Goal: Transaction & Acquisition: Obtain resource

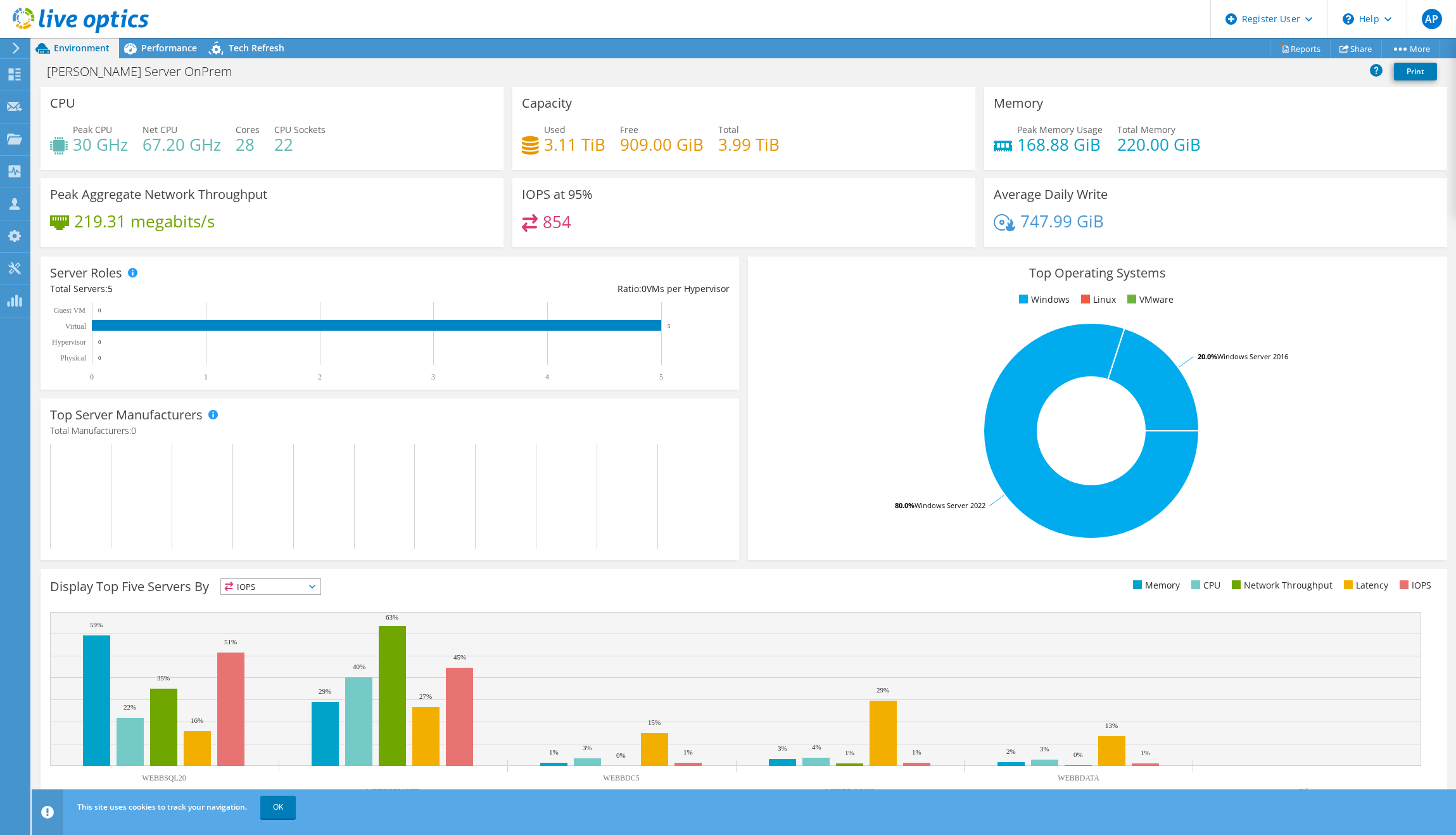
drag, startPoint x: 325, startPoint y: 144, endPoint x: 302, endPoint y: 144, distance: 23.0
click at [302, 144] on div "Peak CPU 30 GHz Net CPU 67.20 GHz Cores 28 CPU Sockets 22" at bounding box center [271, 143] width 444 height 41
drag, startPoint x: 239, startPoint y: 146, endPoint x: 258, endPoint y: 152, distance: 19.9
click at [258, 152] on div "Peak CPU 30 GHz Net CPU 67.20 GHz Cores 28 CPU Sockets 22" at bounding box center [271, 143] width 444 height 41
click at [342, 137] on div "Peak CPU 30 GHz Net CPU 67.20 GHz Cores 28 CPU Sockets 22" at bounding box center [271, 143] width 444 height 41
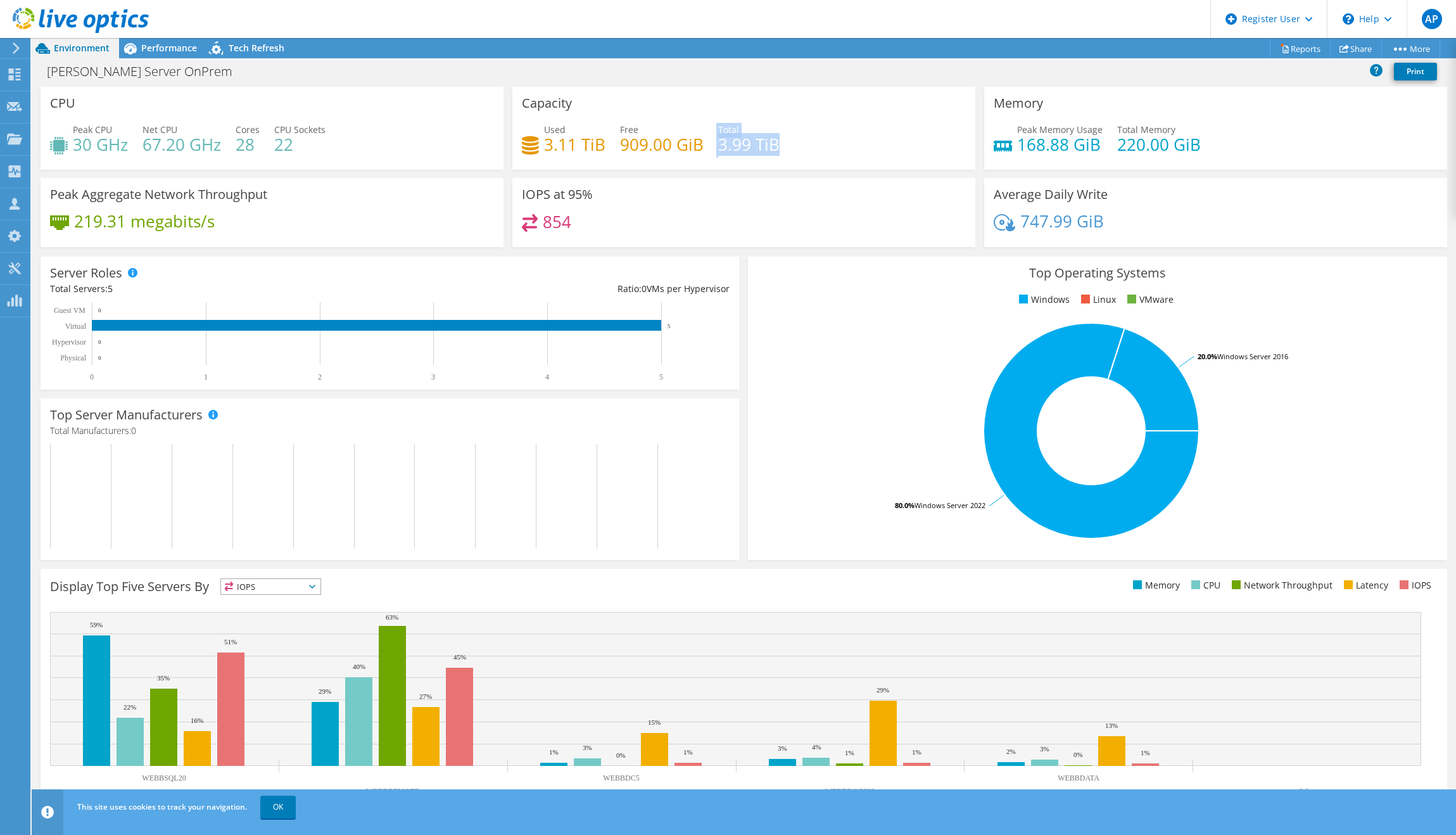
drag, startPoint x: 804, startPoint y: 152, endPoint x: 697, endPoint y: 152, distance: 107.0
click at [697, 152] on div "Used 3.11 TiB Free 909.00 GiB Total 3.99 TiB" at bounding box center [743, 143] width 444 height 41
drag, startPoint x: 790, startPoint y: 145, endPoint x: 885, endPoint y: 145, distance: 95.0
click at [791, 145] on div "Used 3.11 TiB Free 909.00 GiB Total 3.99 TiB" at bounding box center [743, 143] width 444 height 41
drag, startPoint x: 1214, startPoint y: 151, endPoint x: 1109, endPoint y: 153, distance: 105.0
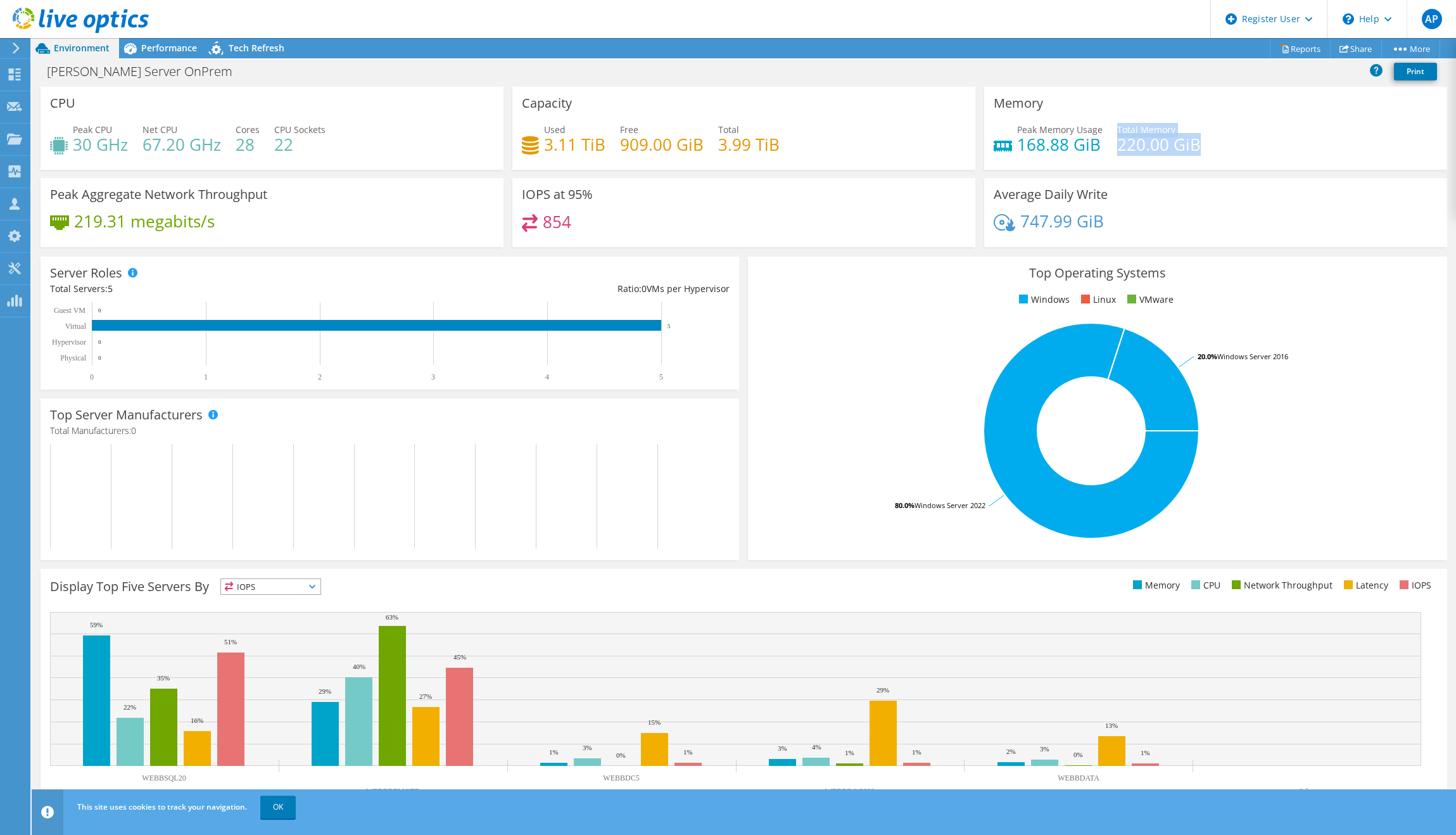
click at [1109, 153] on div "Peak Memory Usage 168.88 GiB Total Memory 220.00 GiB" at bounding box center [1215, 143] width 444 height 41
click at [1206, 143] on div "Peak Memory Usage 168.88 GiB Total Memory 220.00 GiB" at bounding box center [1215, 143] width 444 height 41
click at [157, 44] on span "Performance" at bounding box center [169, 48] width 56 height 12
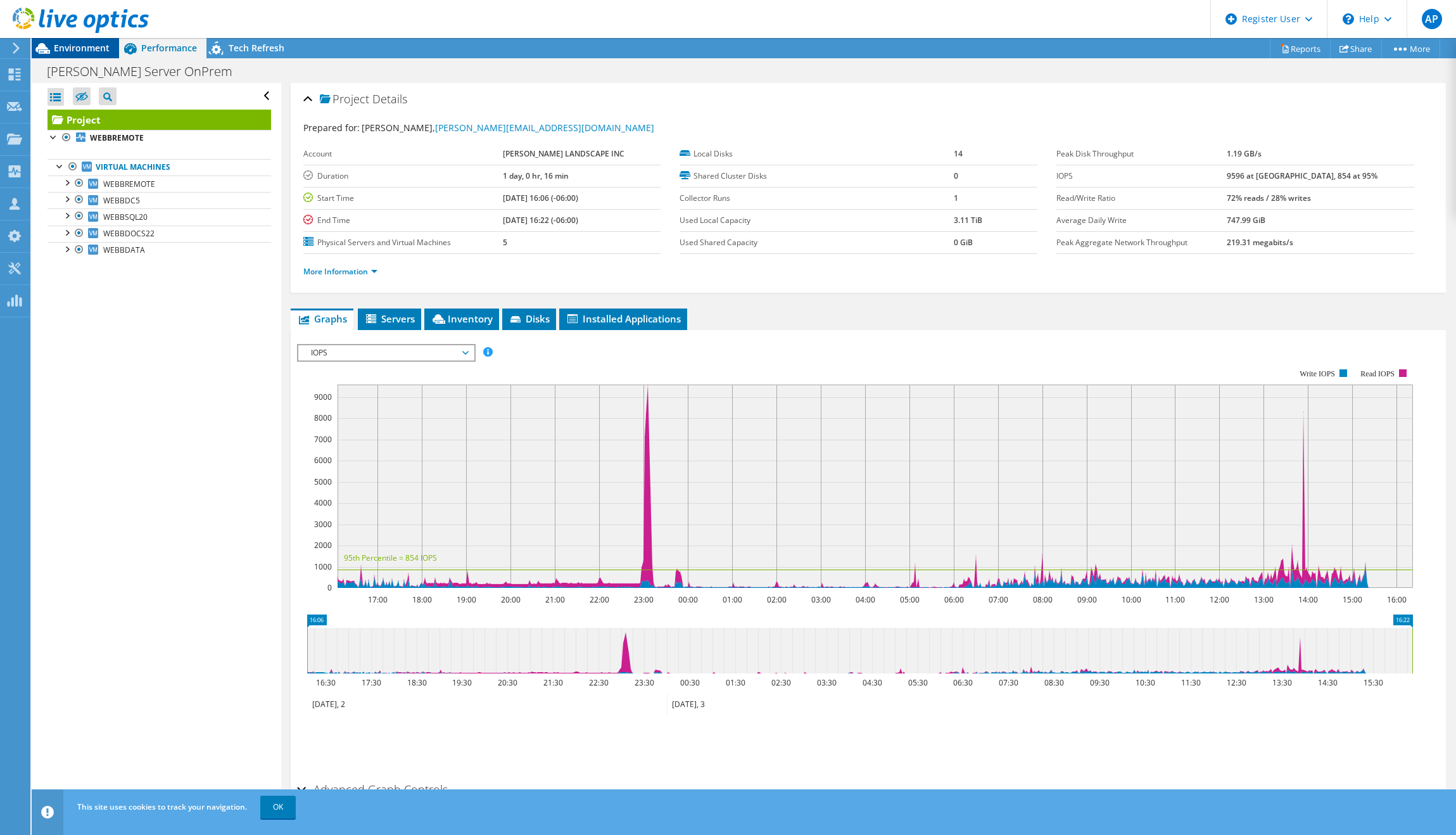
click at [93, 48] on span "Environment" at bounding box center [82, 48] width 56 height 12
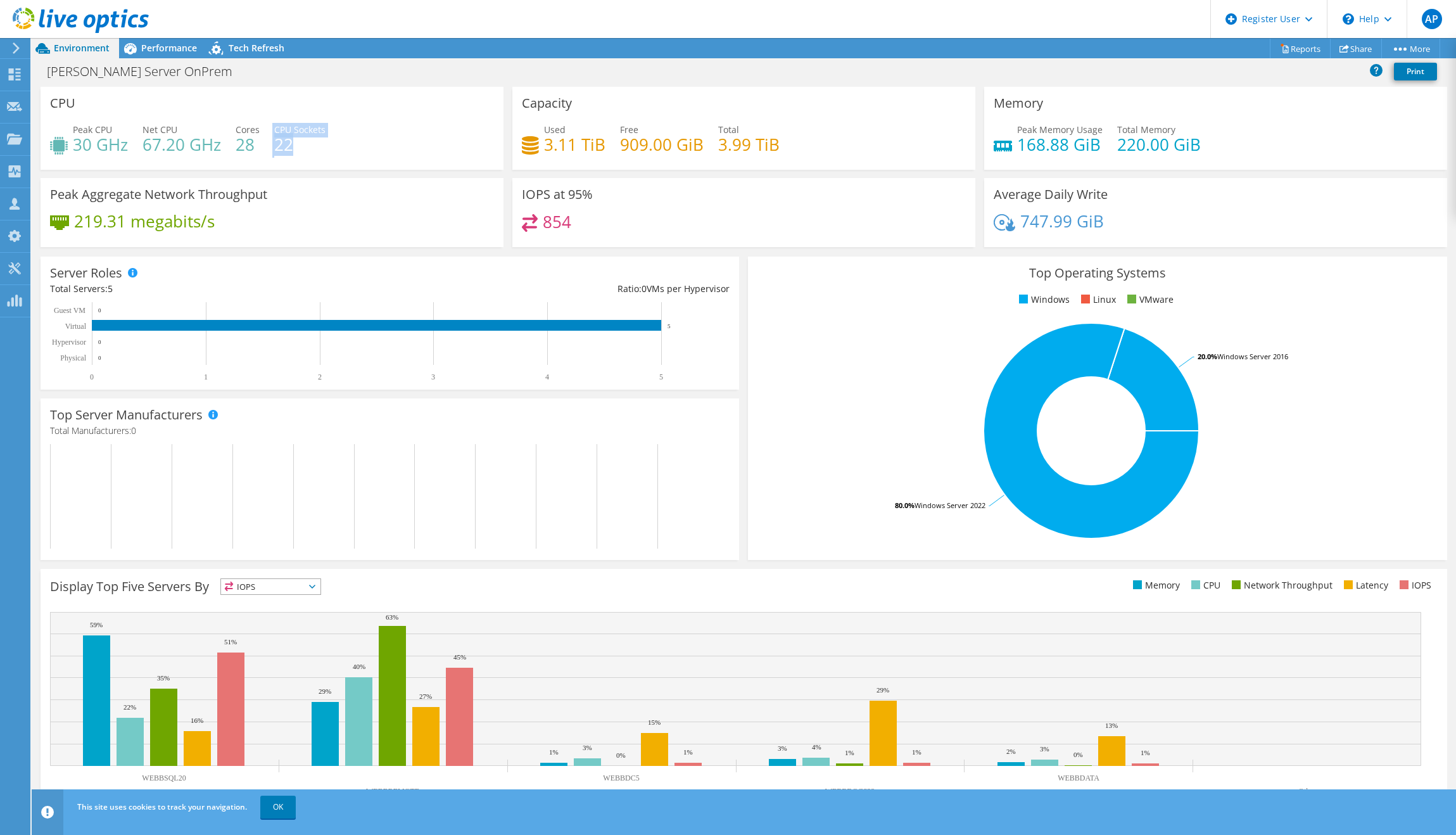
drag, startPoint x: 278, startPoint y: 142, endPoint x: 295, endPoint y: 147, distance: 17.7
click at [295, 147] on div "Peak CPU 30 GHz Net CPU 67.20 GHz Cores 28 CPU Sockets 22" at bounding box center [271, 143] width 444 height 41
click at [313, 147] on h4 "22" at bounding box center [300, 144] width 51 height 14
drag, startPoint x: 272, startPoint y: 146, endPoint x: 330, endPoint y: 149, distance: 58.1
click at [330, 149] on div "Peak CPU 30 GHz Net CPU 67.20 GHz Cores 28 CPU Sockets 22" at bounding box center [271, 143] width 444 height 41
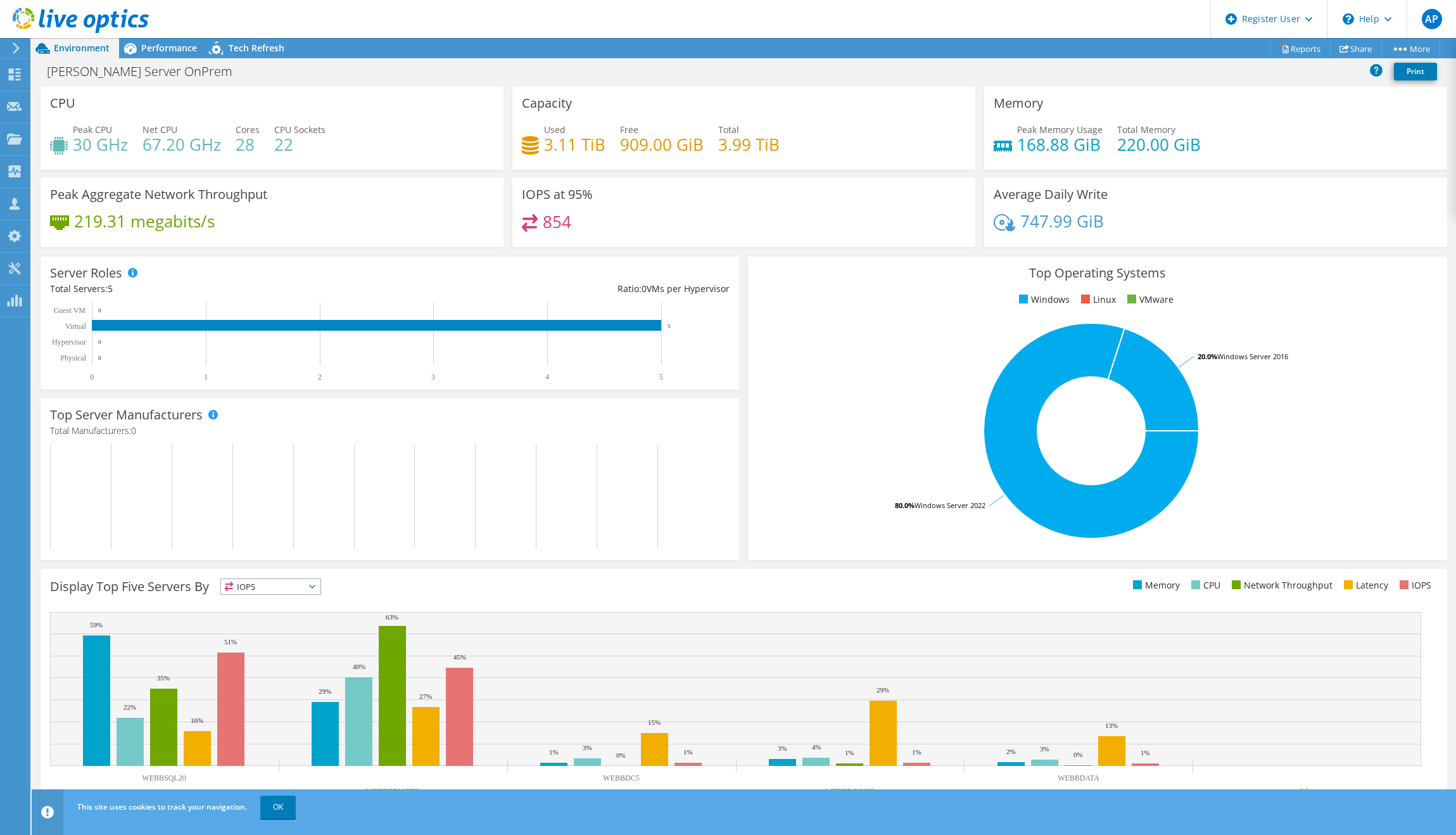
click at [345, 151] on div "Peak CPU 30 GHz Net CPU 67.20 GHz Cores 28 CPU Sockets 22" at bounding box center [271, 143] width 444 height 41
click at [156, 47] on span "Performance" at bounding box center [169, 48] width 56 height 12
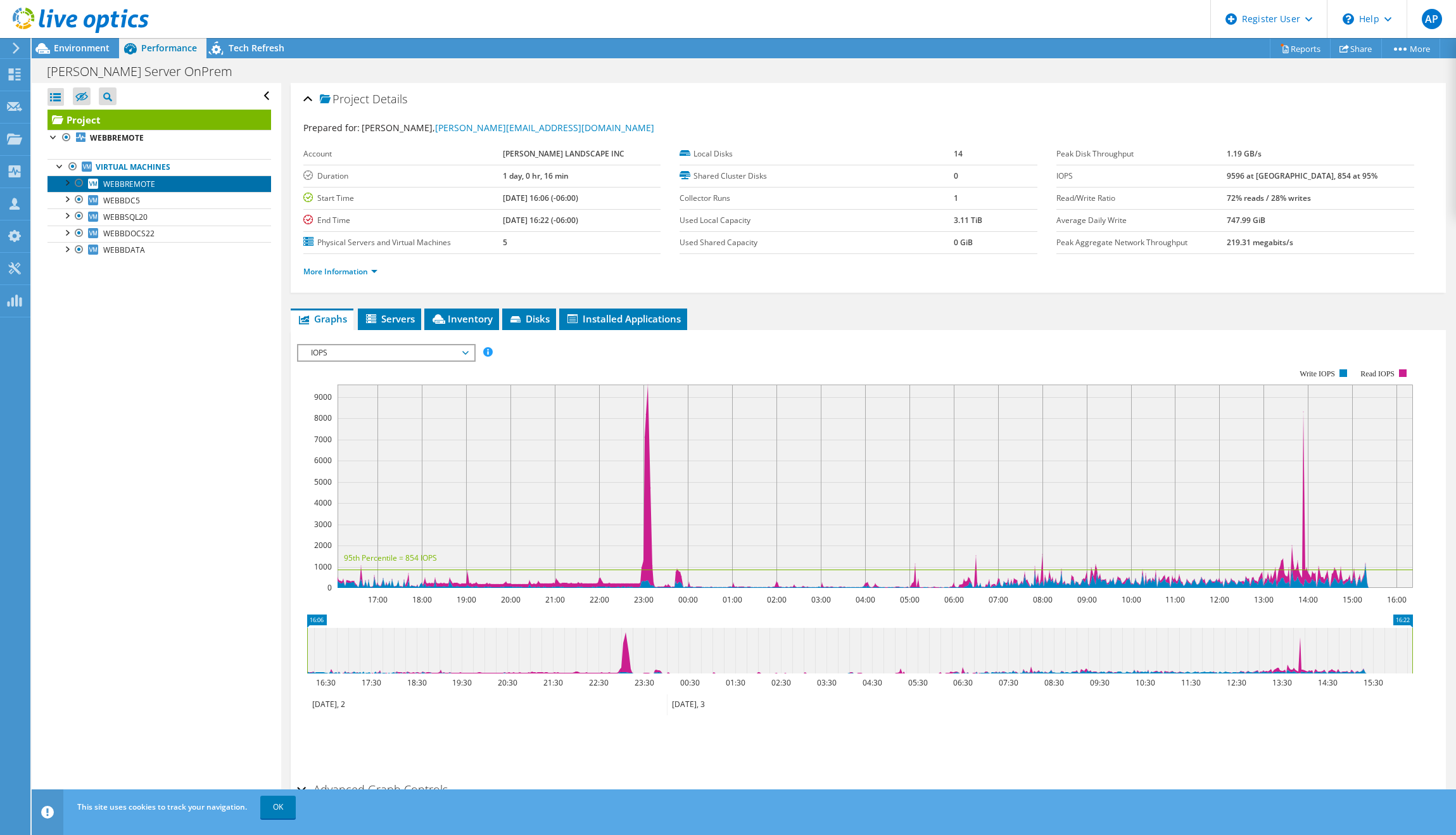
click at [94, 181] on icon at bounding box center [93, 183] width 10 height 10
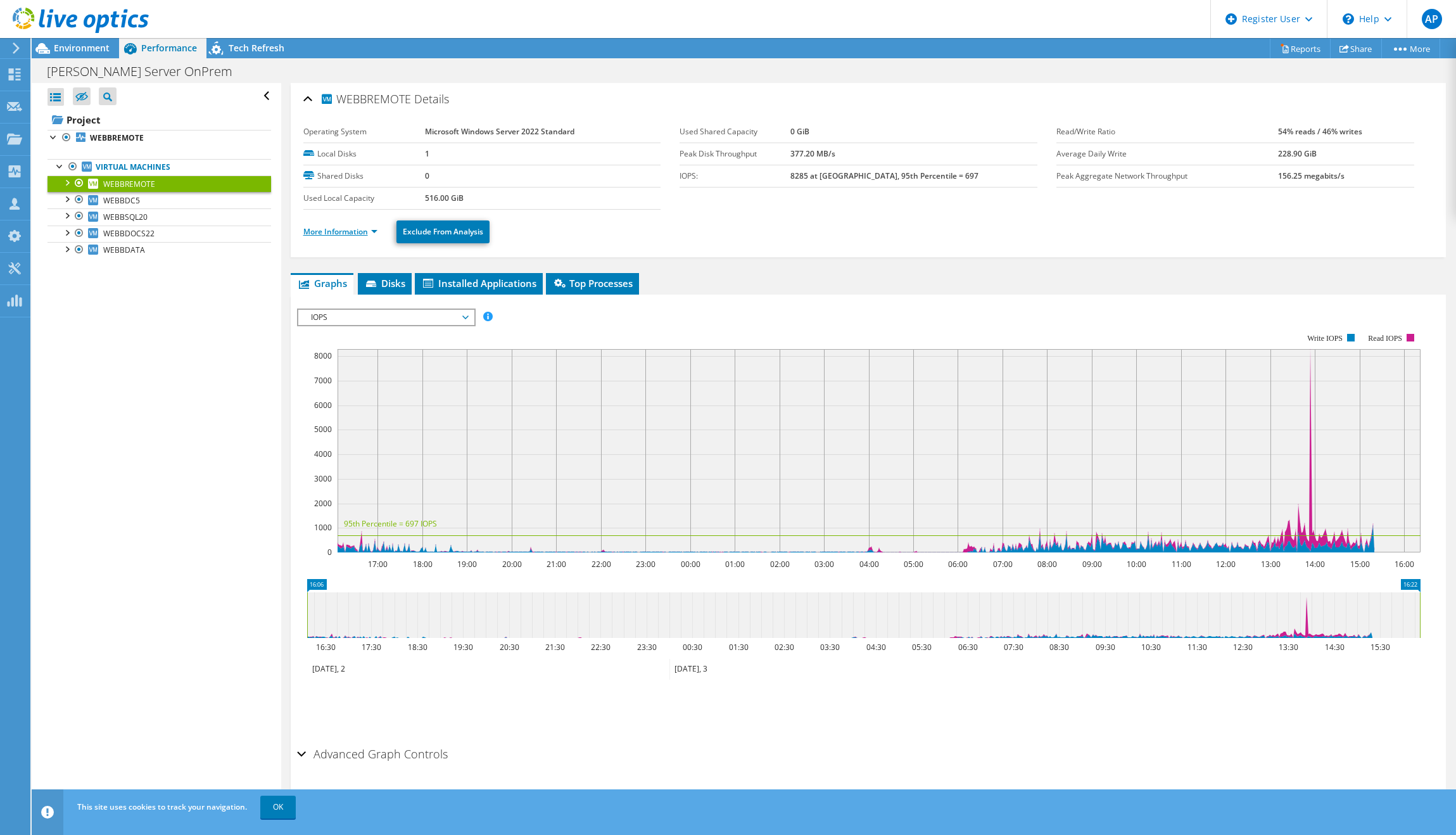
click at [329, 227] on link "More Information" at bounding box center [340, 231] width 74 height 11
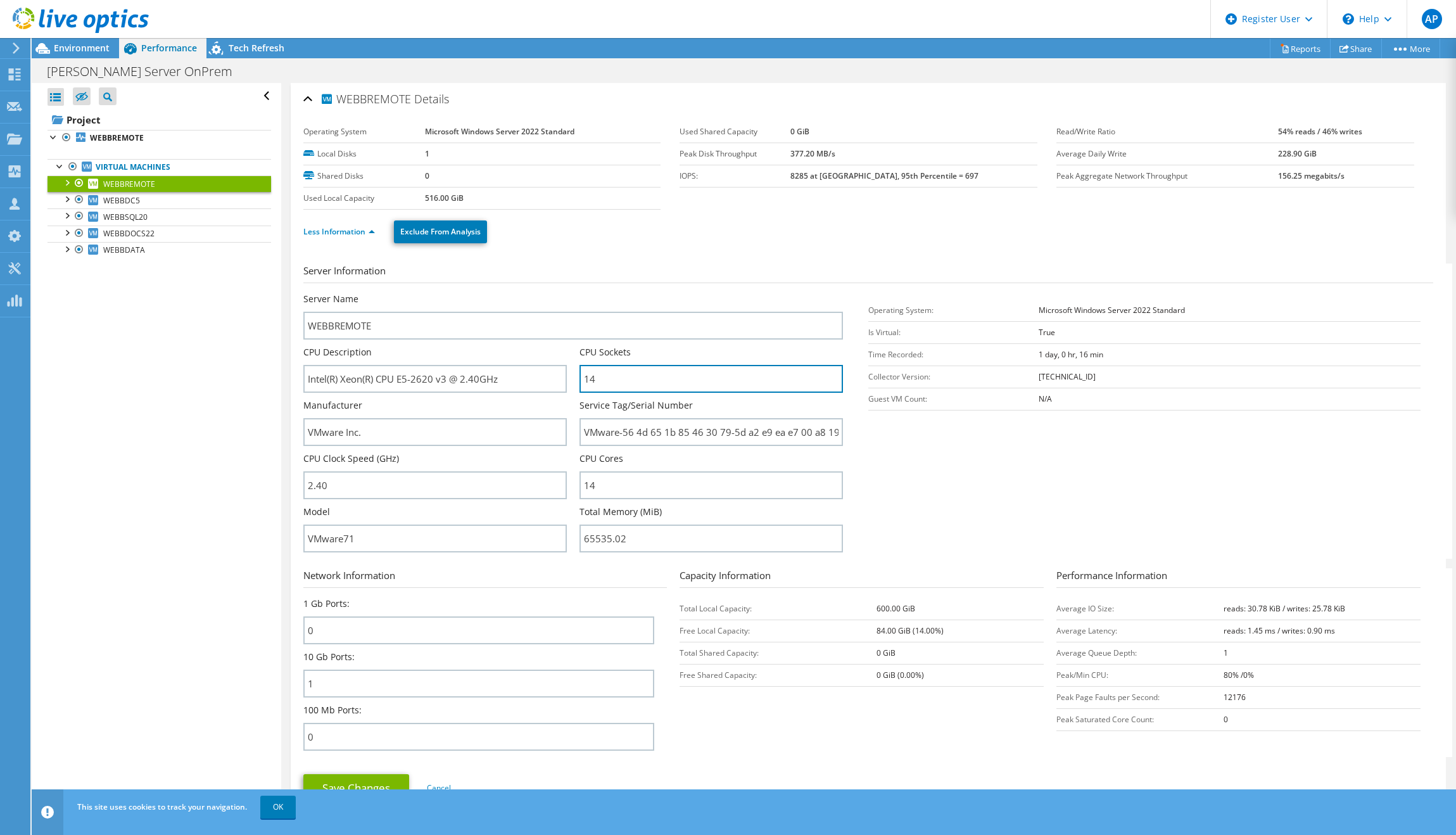
drag, startPoint x: 604, startPoint y: 375, endPoint x: 571, endPoint y: 379, distance: 33.2
click at [574, 293] on div "Server Name WEBBREMOTE CPU Description Intel(R) Xeon(R) CPU E5-2620 v3 @ 2.40GH…" at bounding box center [579, 293] width 552 height 0
click at [960, 487] on section "Server Information Server Name WEBBREMOTE CPU Description Intel(R) Xeon(R) CPU …" at bounding box center [871, 411] width 1136 height 295
click at [126, 202] on span "WEBBDC5" at bounding box center [122, 200] width 37 height 11
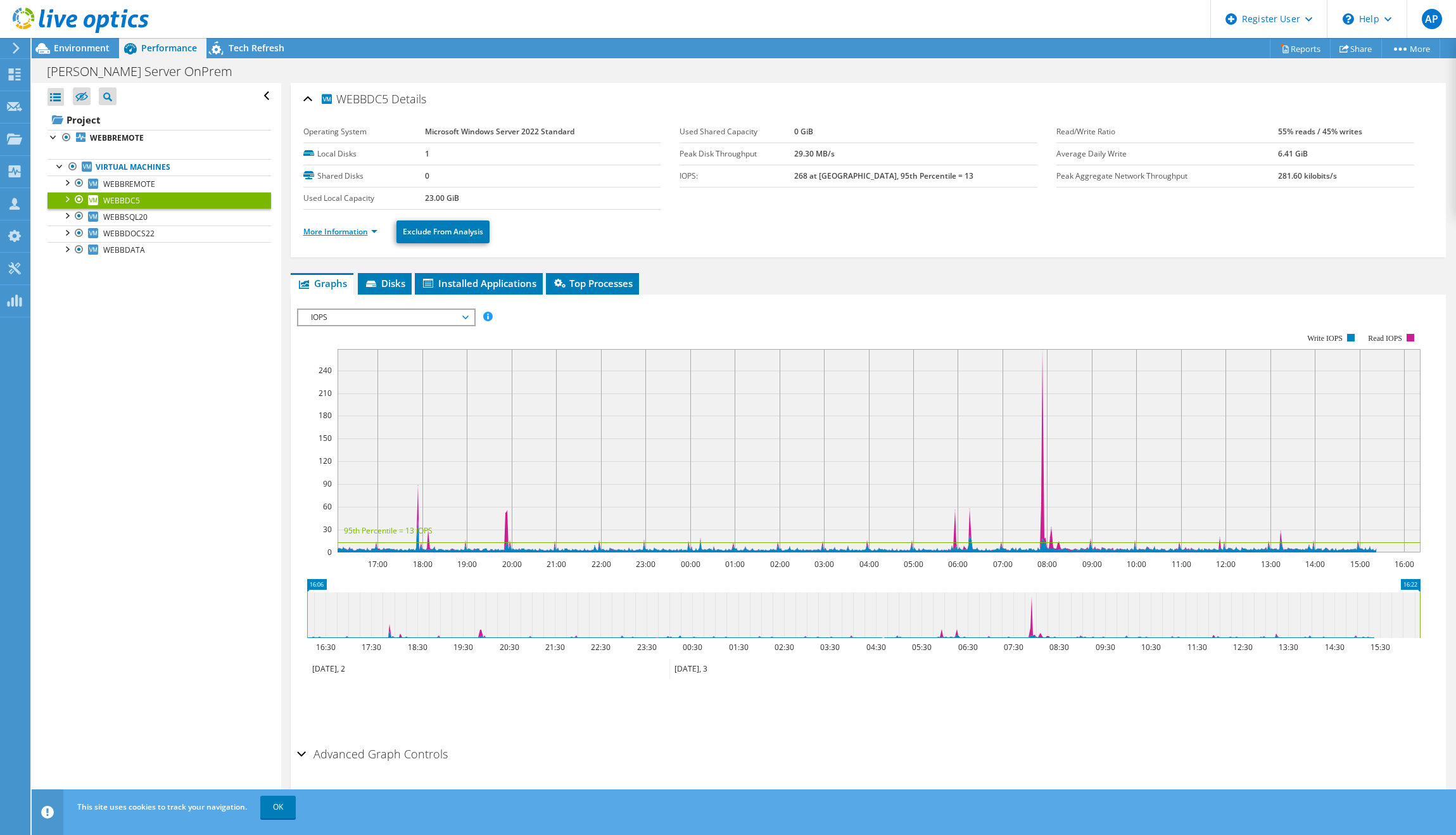
click at [359, 233] on link "More Information" at bounding box center [340, 231] width 74 height 11
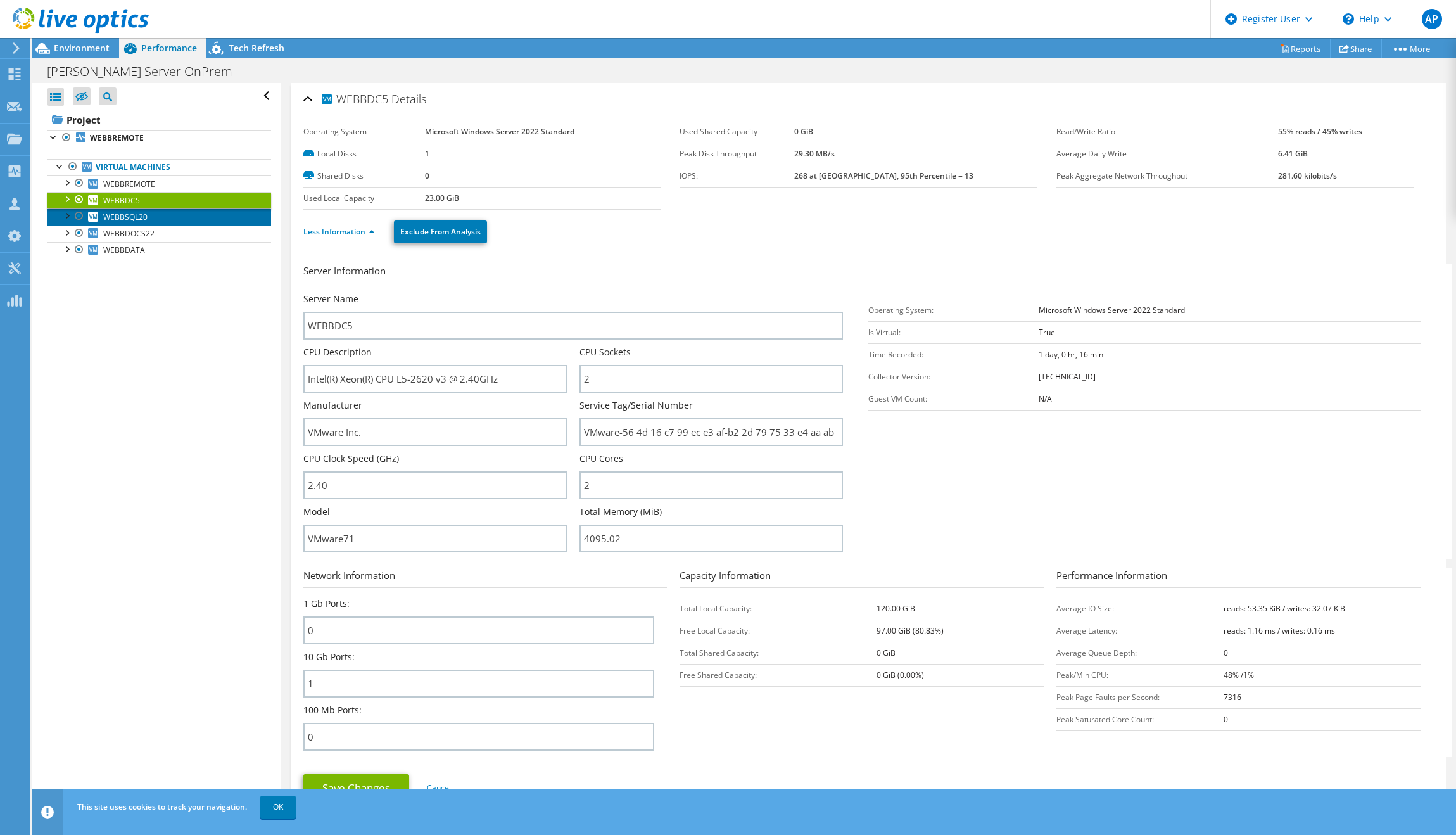
click at [139, 214] on span "WEBBSQL20" at bounding box center [125, 216] width 45 height 11
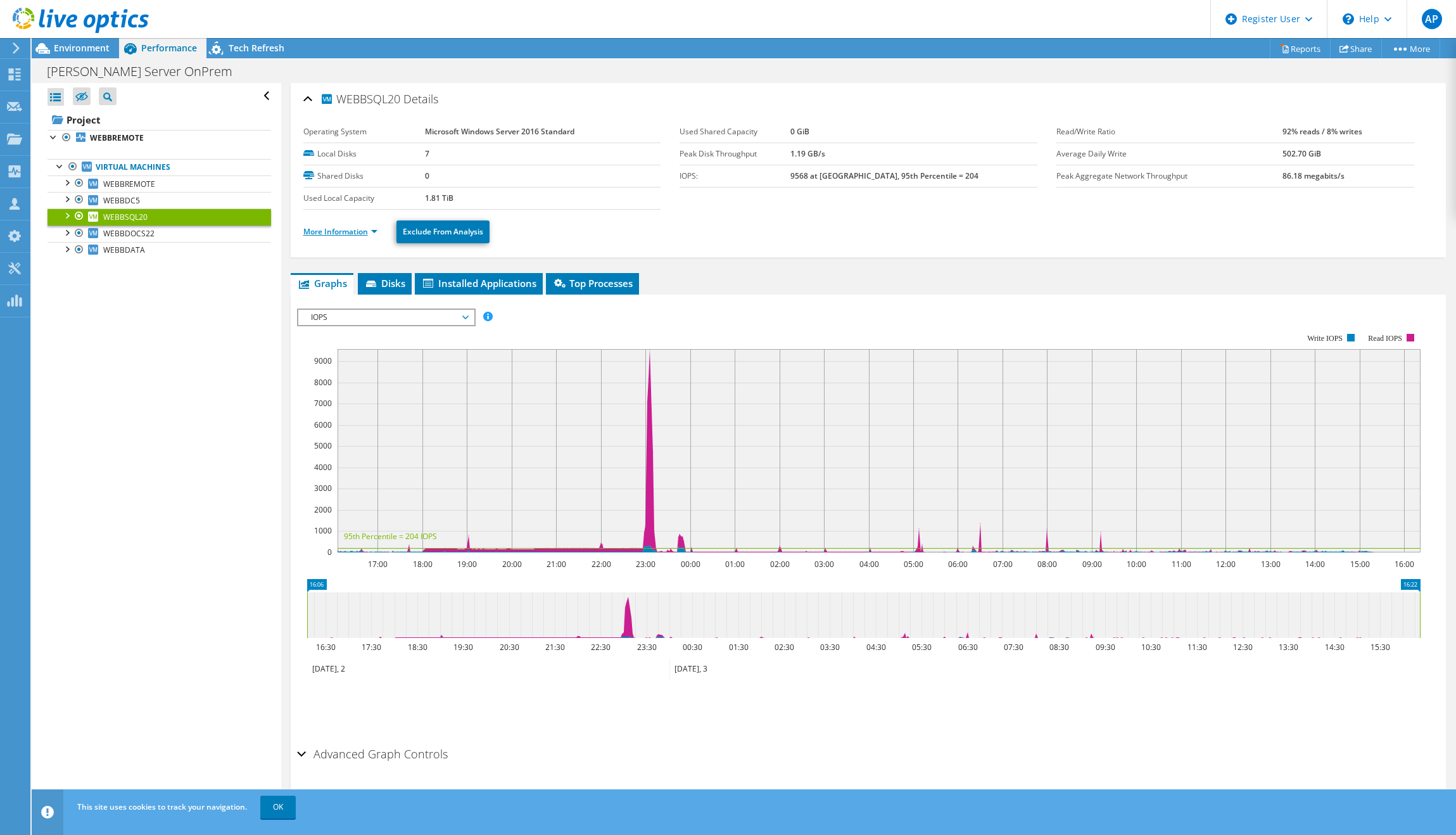
click at [356, 237] on link "More Information" at bounding box center [340, 231] width 74 height 11
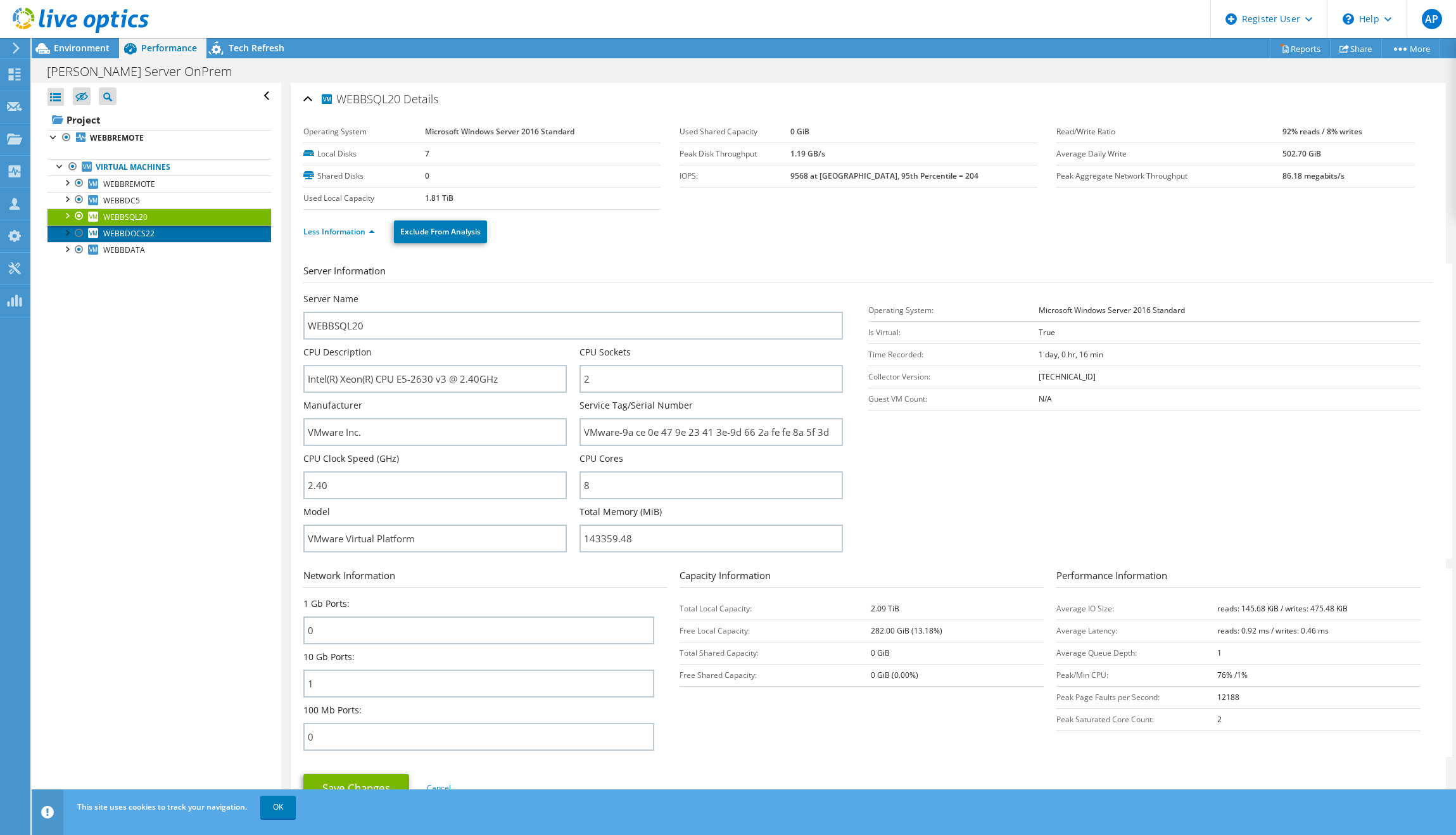
click at [139, 234] on span "WEBBDOCS22" at bounding box center [129, 233] width 51 height 11
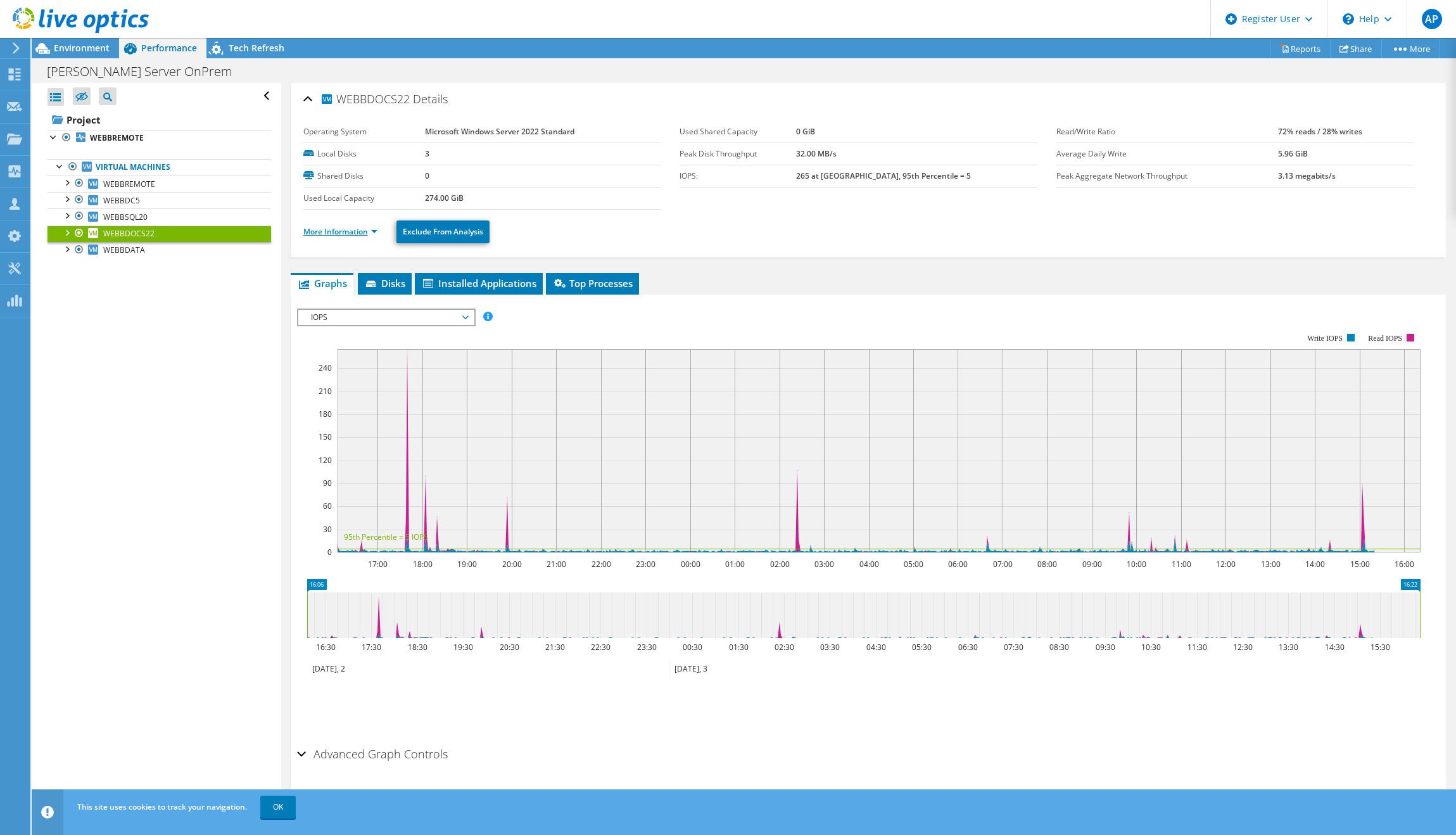
click at [369, 231] on link "More Information" at bounding box center [340, 231] width 74 height 11
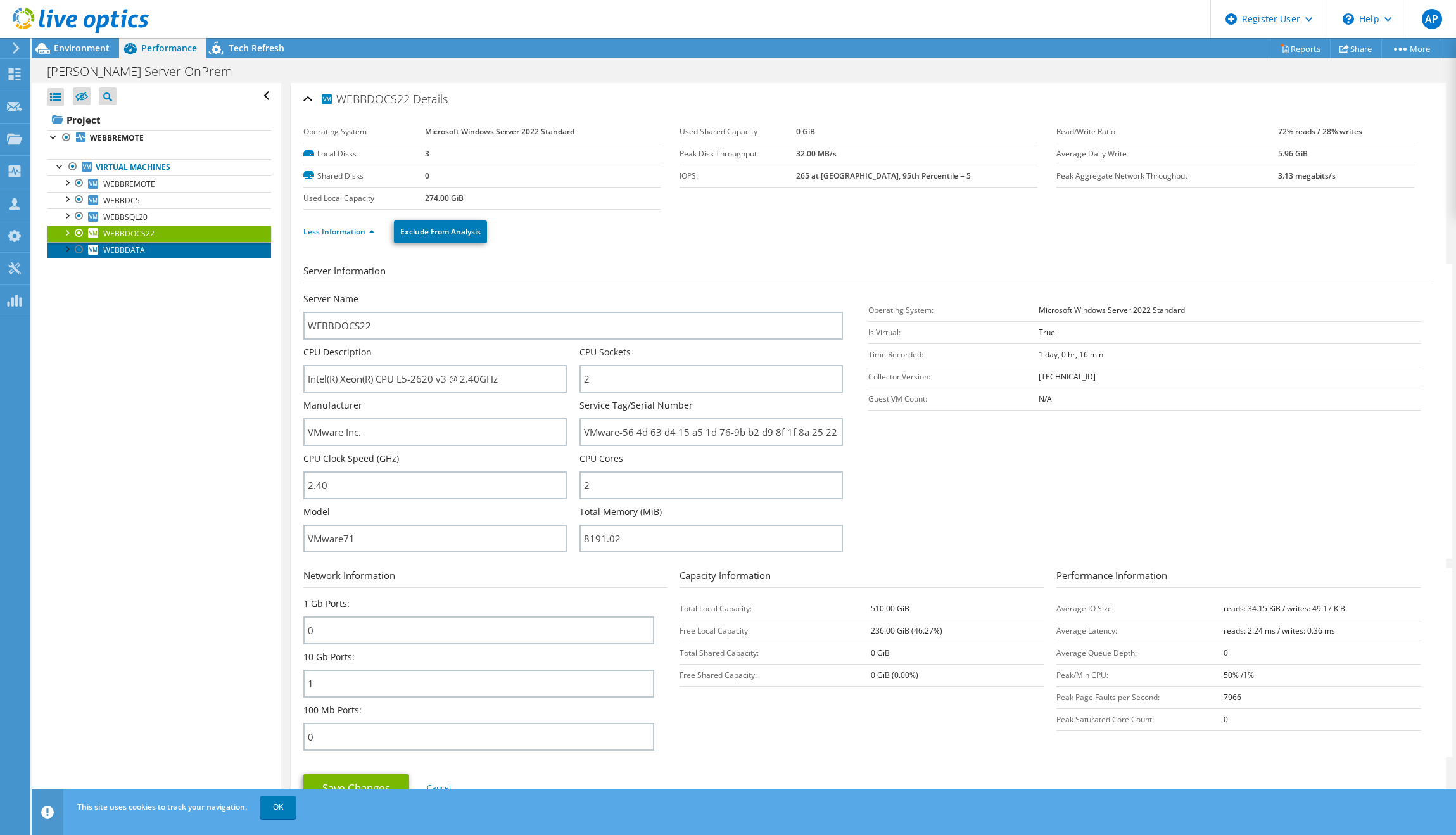
click at [181, 257] on link "WEBBDATA" at bounding box center [159, 250] width 224 height 17
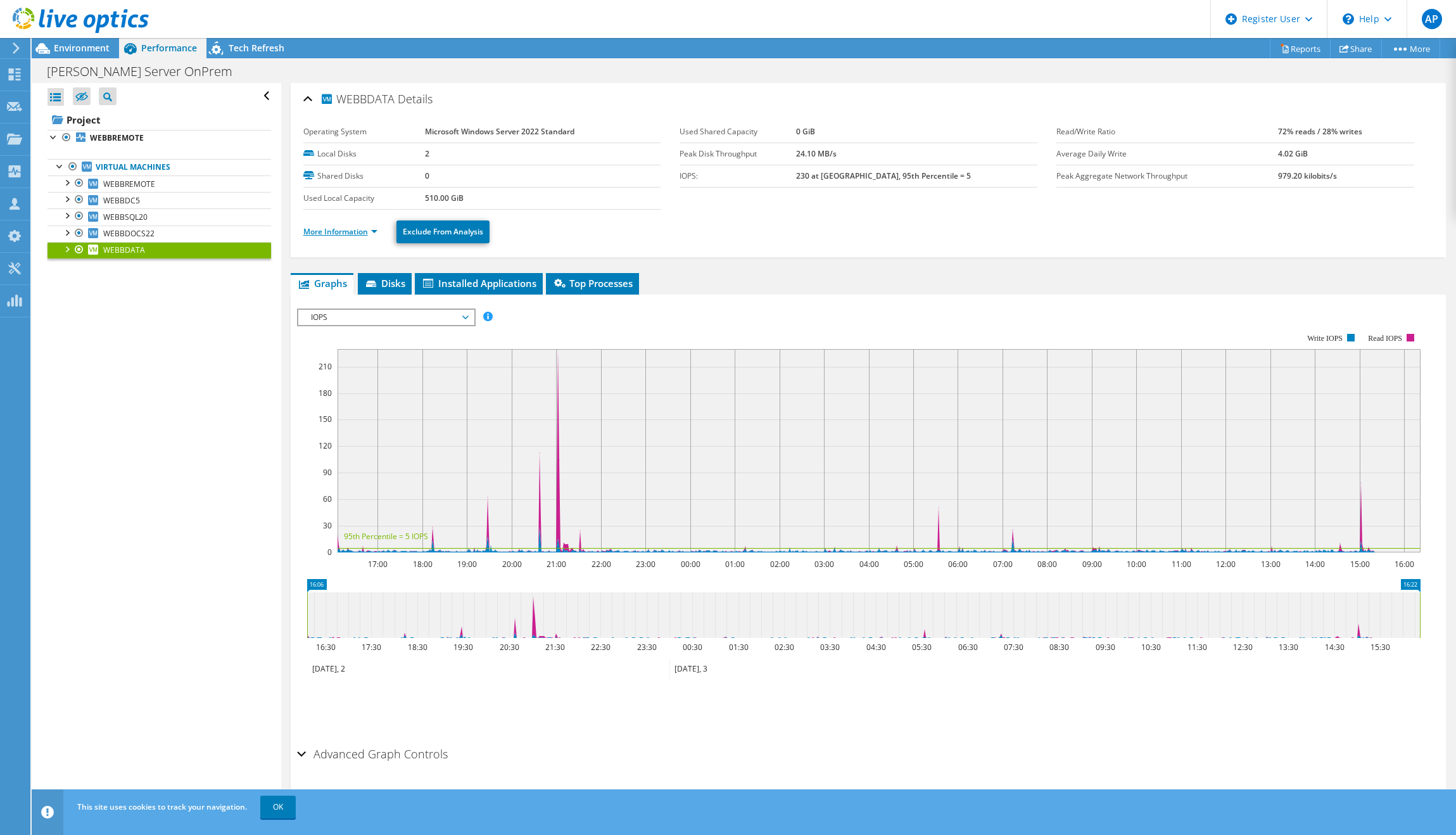
click at [359, 236] on link "More Information" at bounding box center [340, 231] width 74 height 11
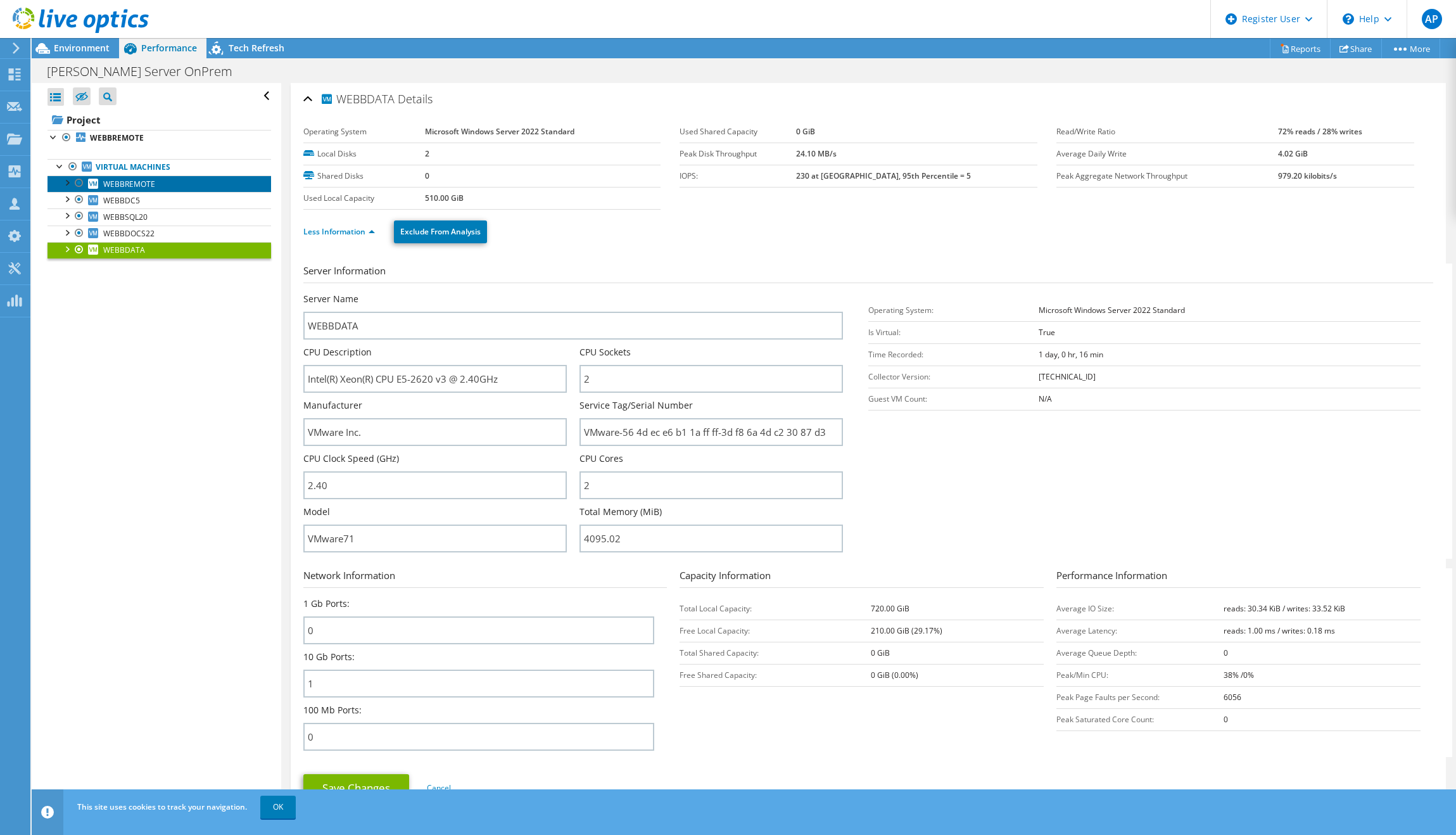
click at [109, 182] on span "WEBBREMOTE" at bounding box center [130, 183] width 52 height 11
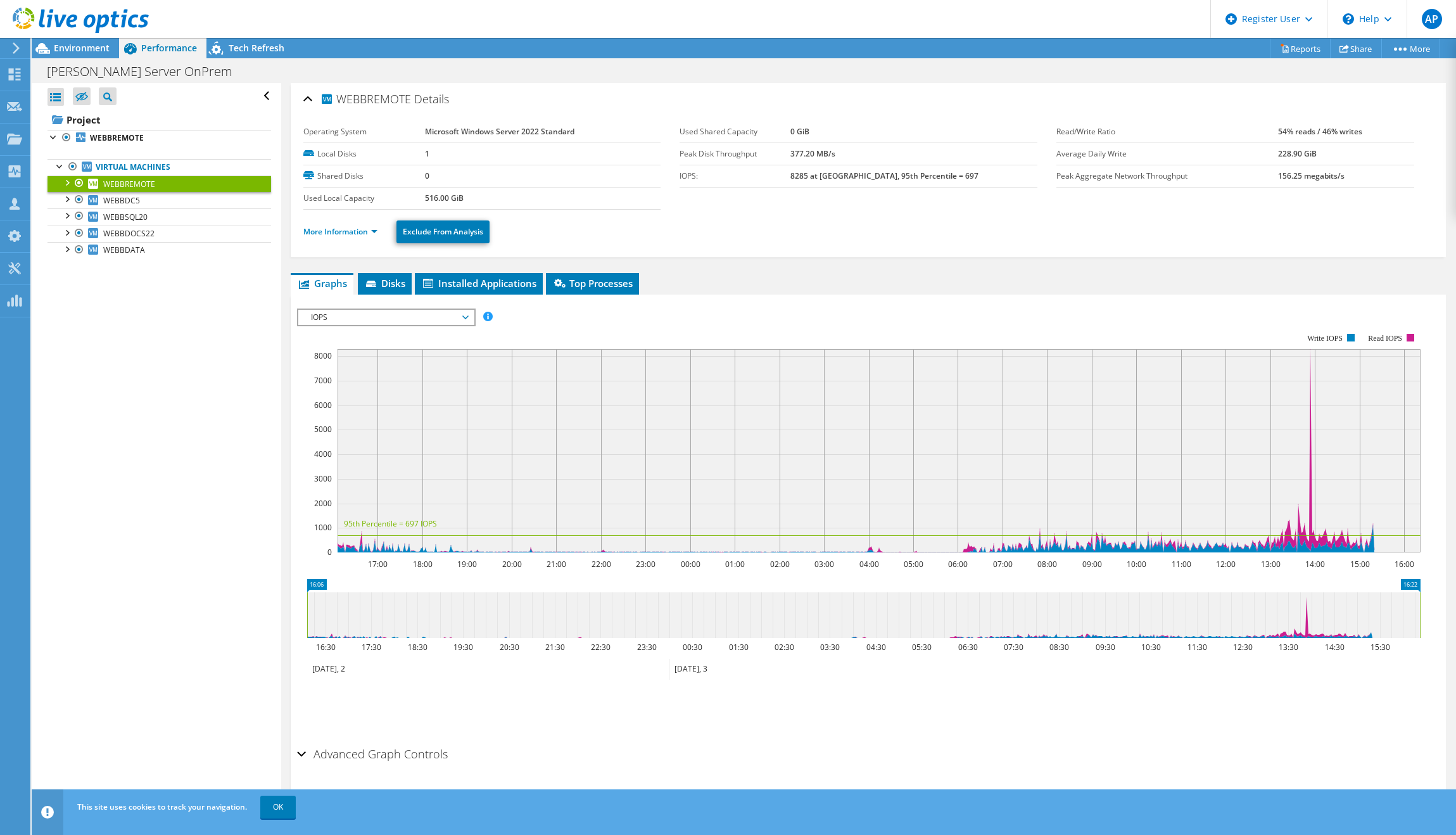
click at [324, 226] on li "More Information" at bounding box center [343, 231] width 82 height 14
click at [323, 227] on link "More Information" at bounding box center [340, 231] width 74 height 11
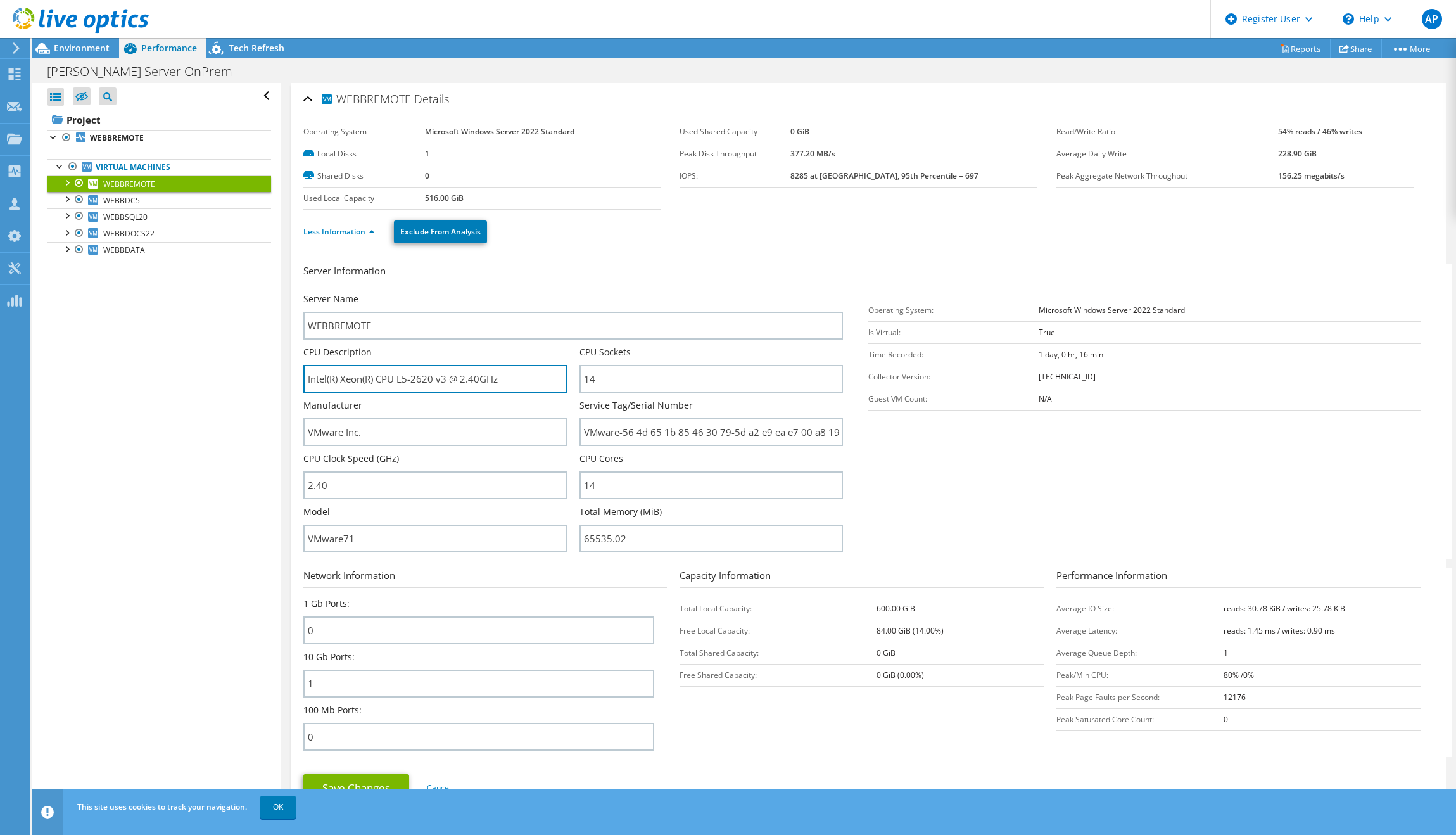
drag, startPoint x: 502, startPoint y: 371, endPoint x: 295, endPoint y: 385, distance: 207.5
click at [295, 385] on div "WEBBREMOTE Details Operating System Microsoft Windows Server 2022 Standard Loca…" at bounding box center [868, 457] width 1155 height 748
click at [1000, 497] on section "Server Information Server Name WEBBREMOTE CPU Description Intel(R) Xeon(R) CPU …" at bounding box center [871, 411] width 1136 height 295
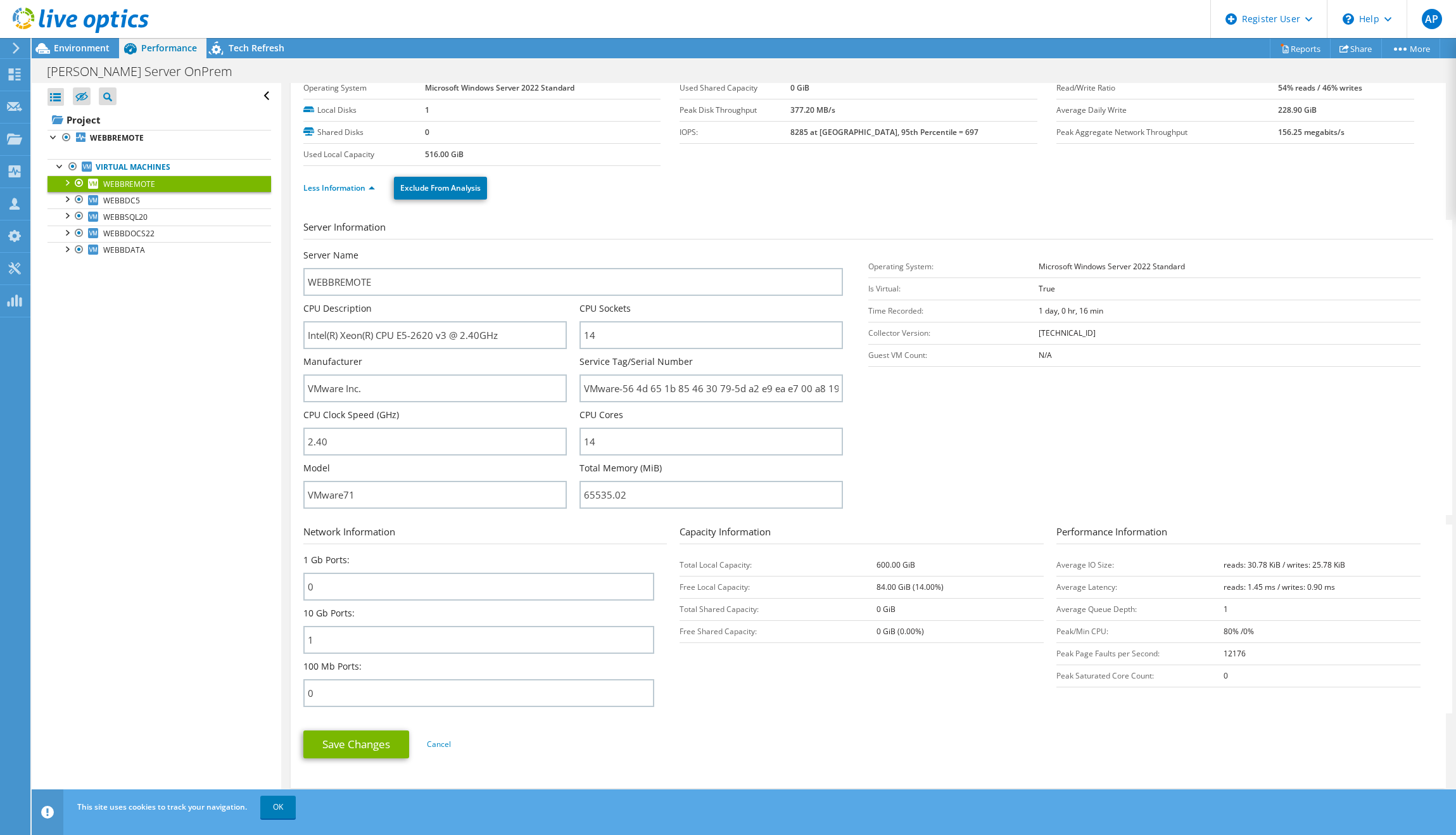
scroll to position [63, 0]
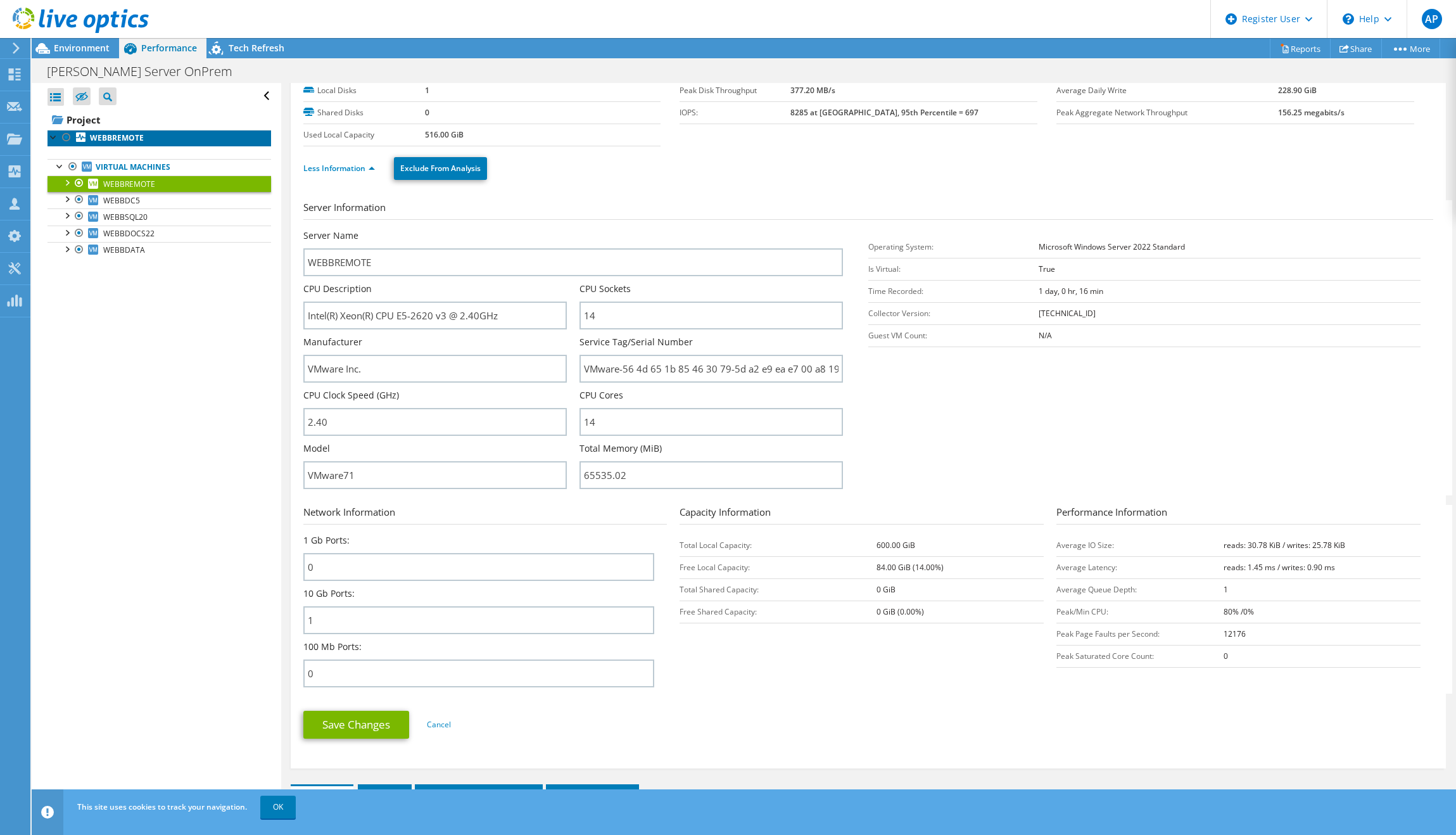
click at [119, 136] on b "WEBBREMOTE" at bounding box center [117, 137] width 54 height 11
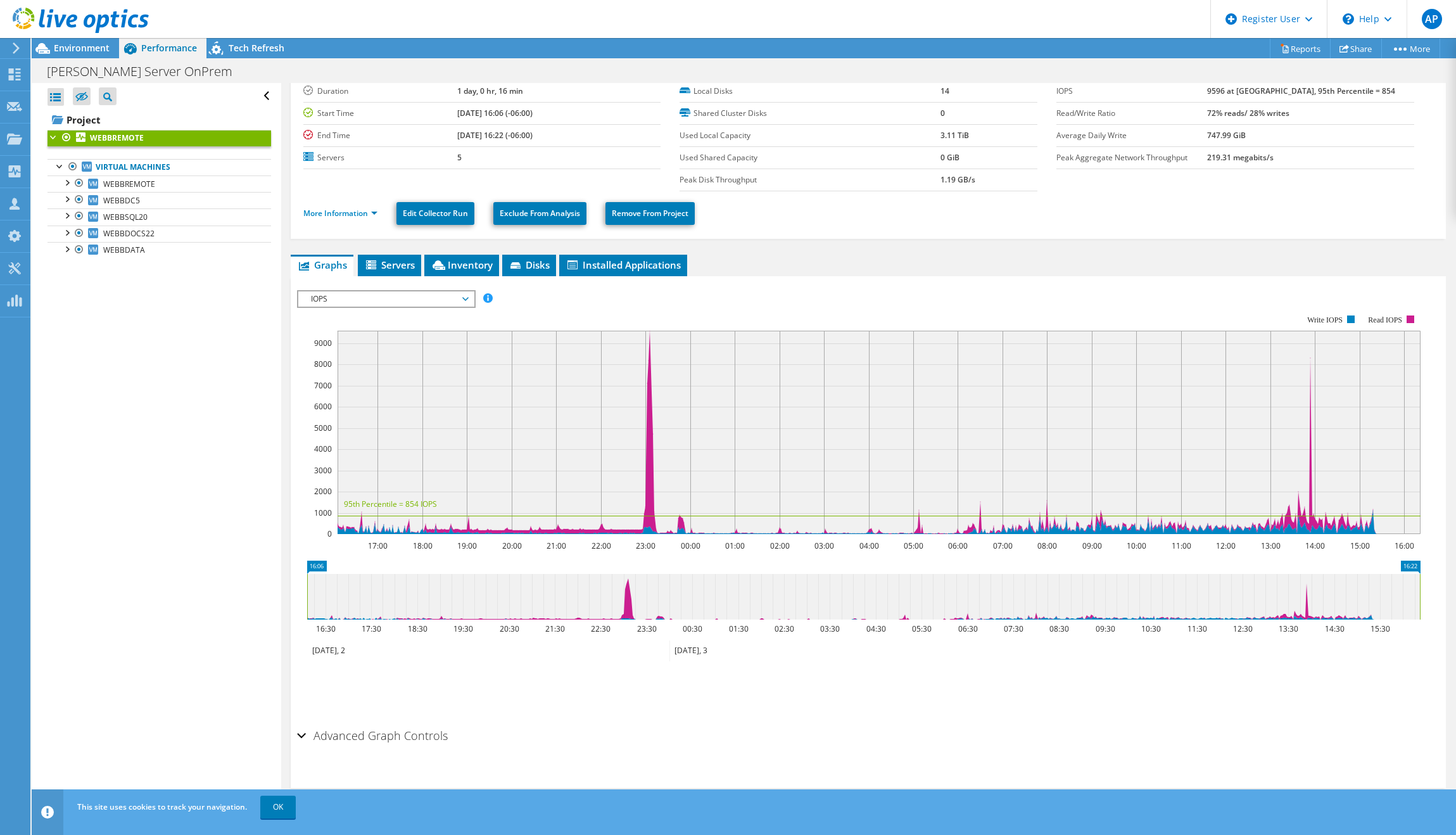
scroll to position [40, 0]
drag, startPoint x: 374, startPoint y: 202, endPoint x: 365, endPoint y: 205, distance: 9.5
click at [369, 204] on ul "More Information Edit Collector Run Exclude From Analysis Remove From Project" at bounding box center [868, 211] width 1129 height 26
drag, startPoint x: 365, startPoint y: 205, endPoint x: 363, endPoint y: 217, distance: 12.2
click at [365, 209] on ul "More Information Edit Collector Run Exclude From Analysis Remove From Project" at bounding box center [868, 211] width 1129 height 26
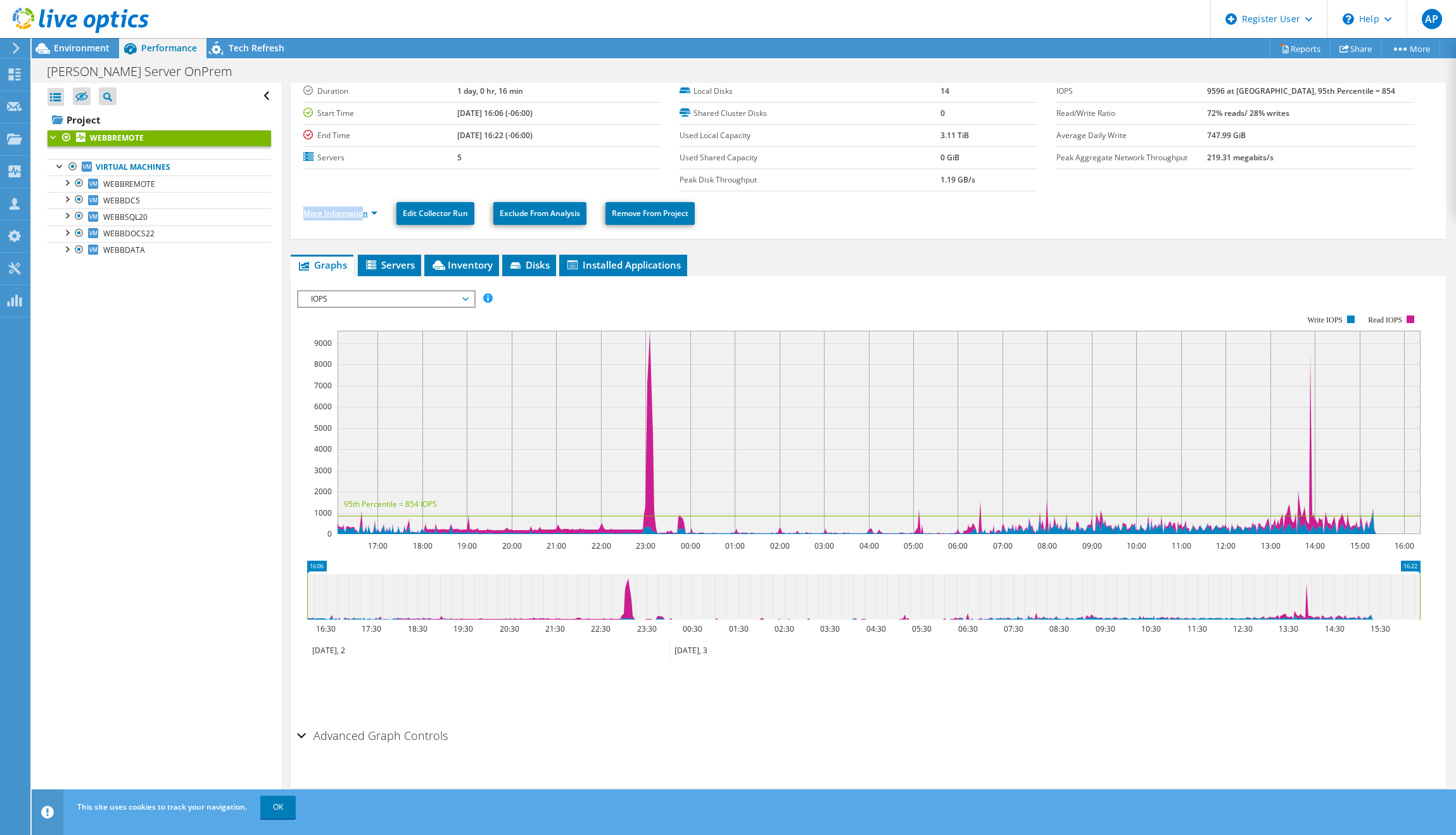
click at [363, 216] on link "More Information" at bounding box center [340, 213] width 74 height 11
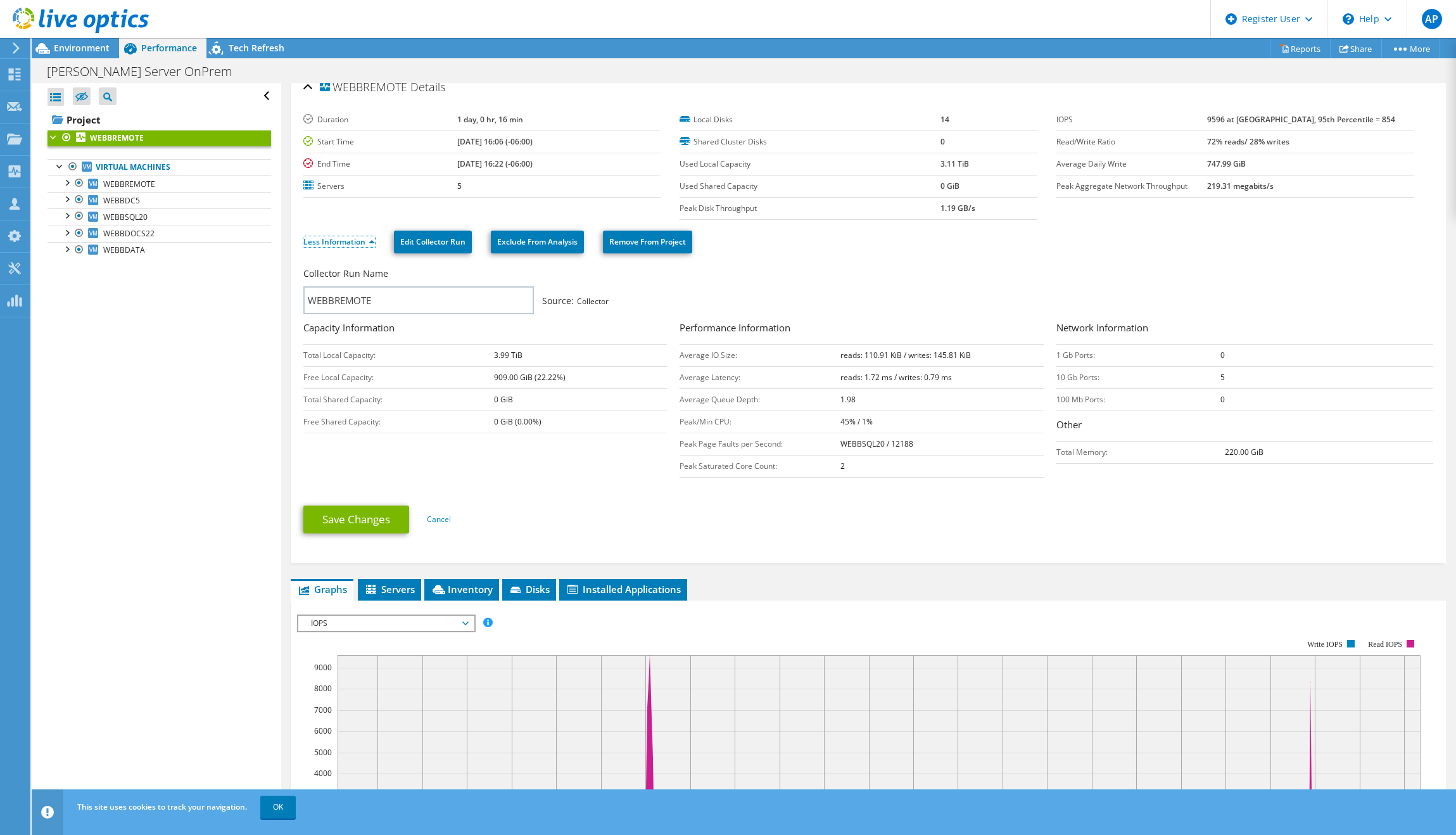
scroll to position [0, 0]
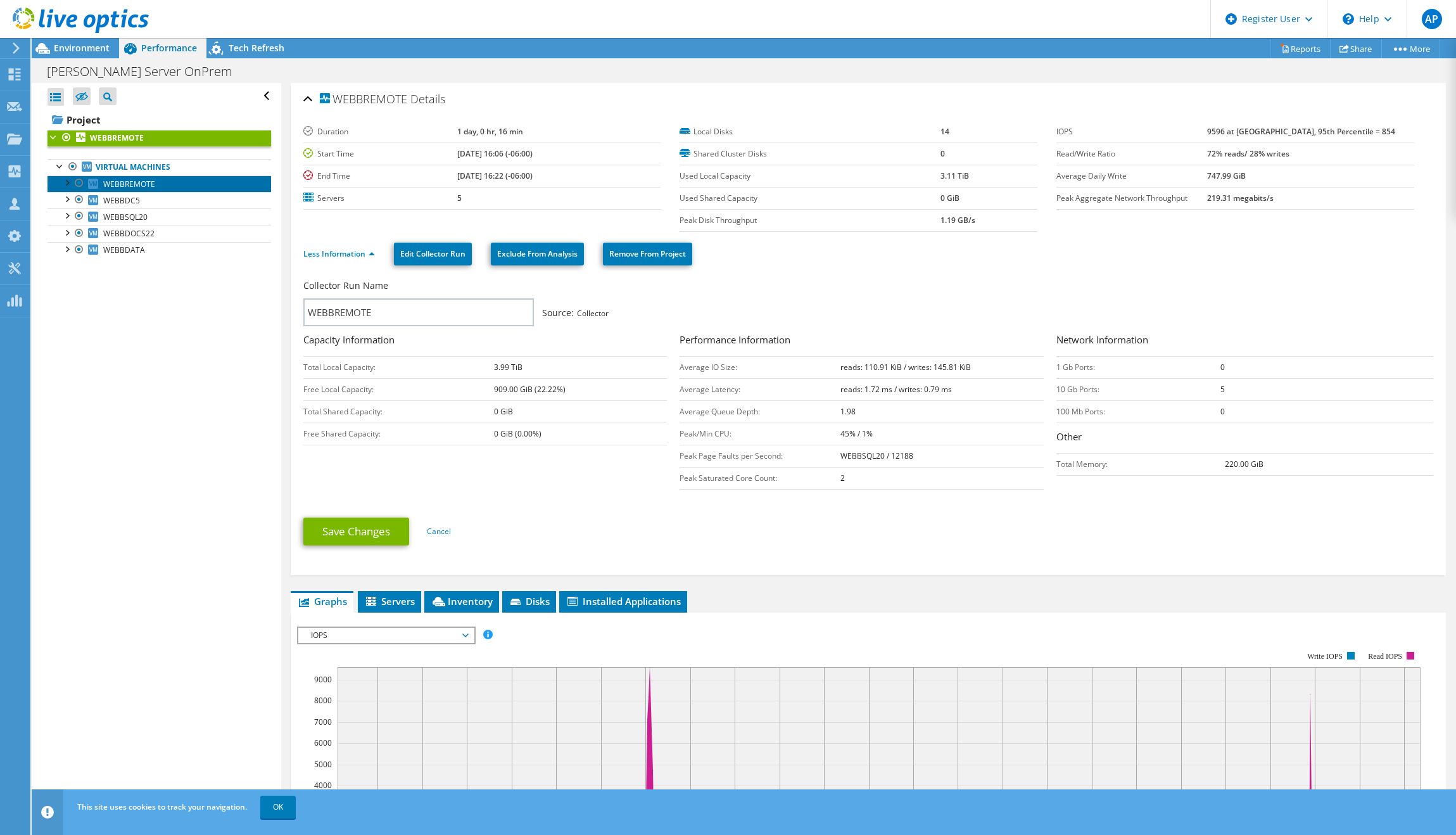
click at [156, 190] on link "WEBBREMOTE" at bounding box center [159, 183] width 224 height 17
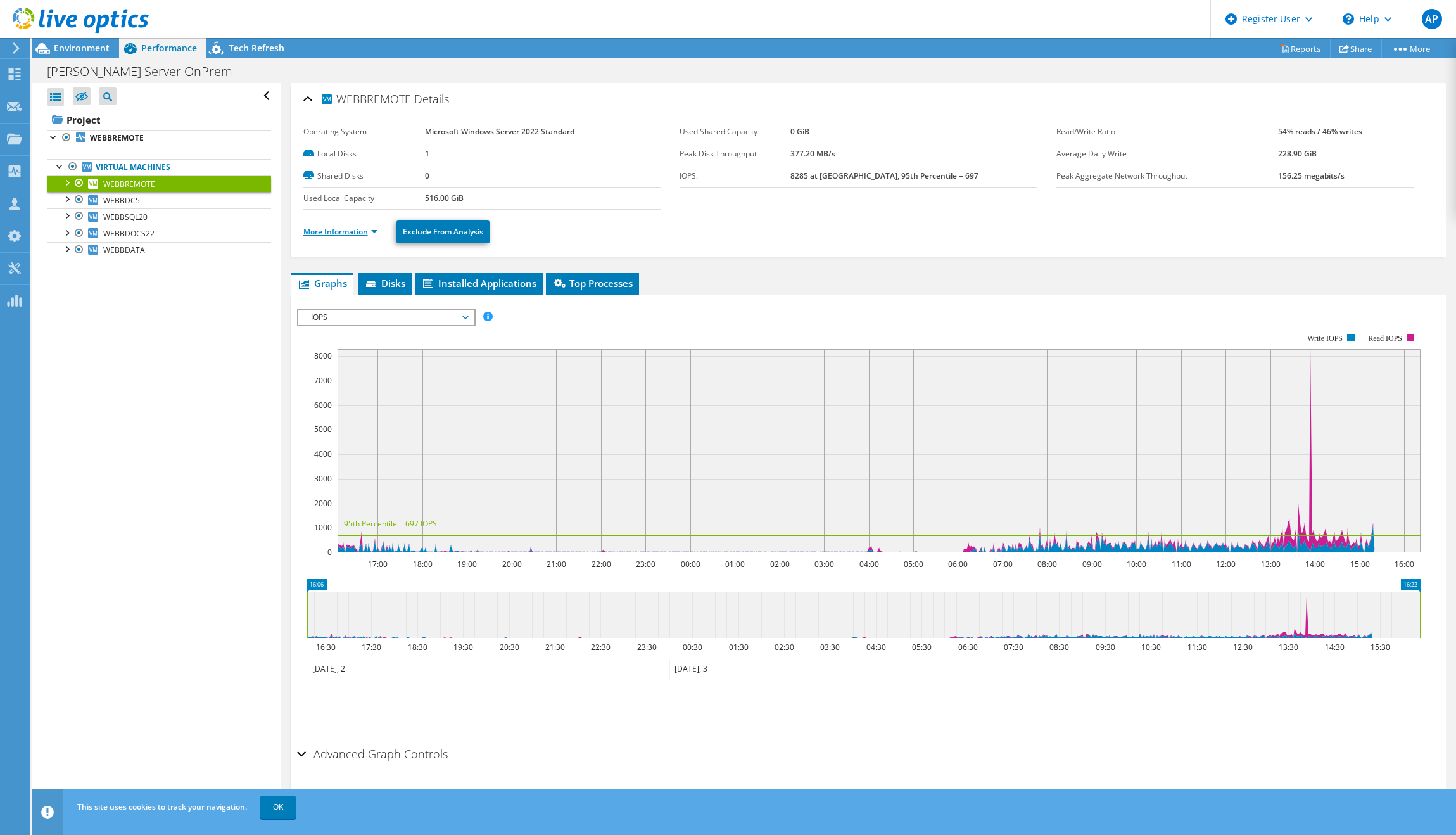
click at [349, 237] on ul "More Information Exclude From Analysis" at bounding box center [868, 230] width 1129 height 26
click at [349, 237] on link "More Information" at bounding box center [340, 231] width 74 height 11
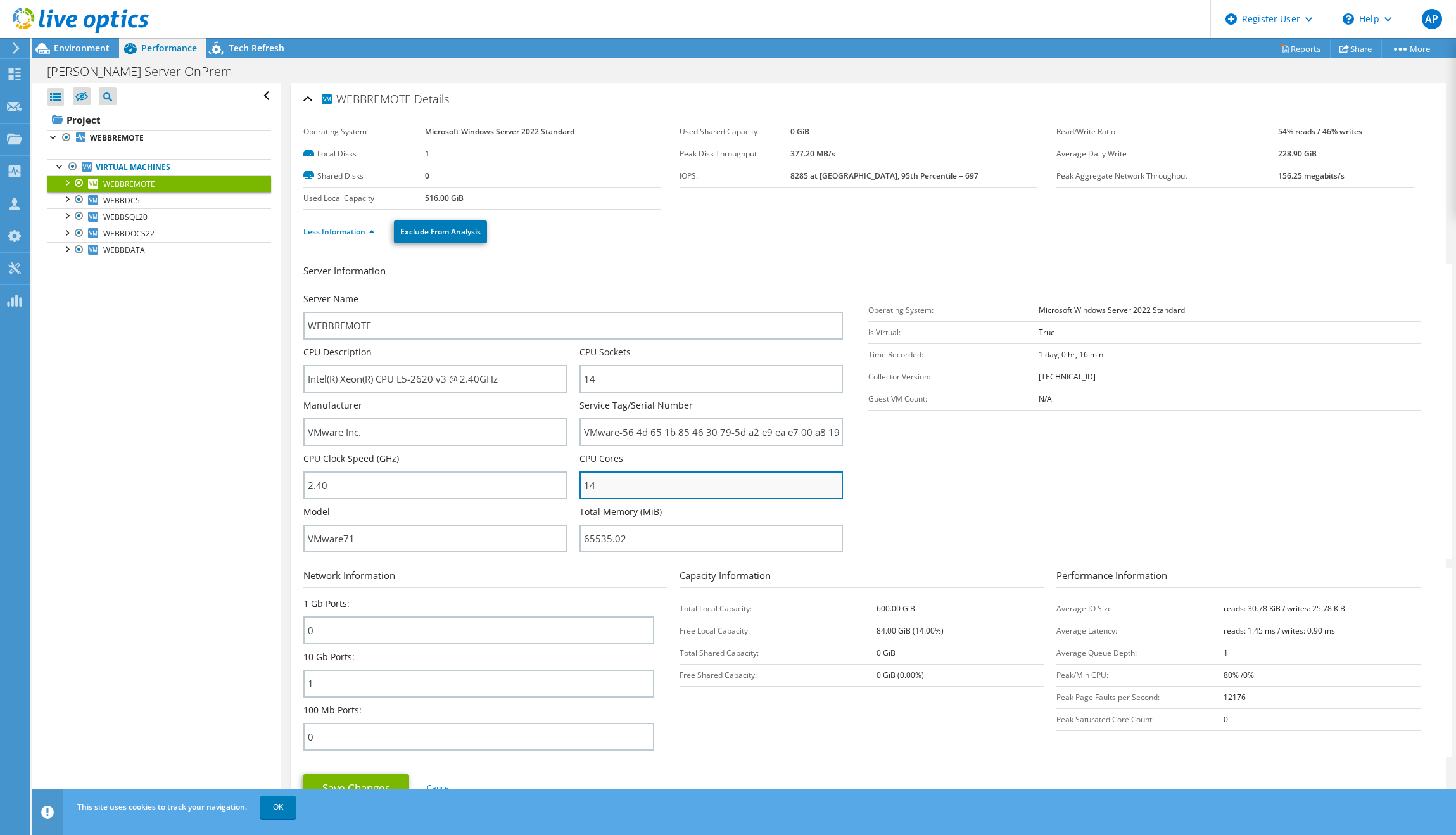
drag, startPoint x: 624, startPoint y: 486, endPoint x: 593, endPoint y: 471, distance: 34.4
click at [581, 482] on input "14" at bounding box center [710, 485] width 263 height 28
click at [980, 465] on section "Server Information Server Name WEBBREMOTE CPU Description Intel(R) Xeon(R) CPU …" at bounding box center [871, 411] width 1136 height 295
click at [827, 242] on ul "Less Information Exclude From Analysis" at bounding box center [868, 230] width 1129 height 26
click at [830, 239] on ul "Less Information Exclude From Analysis" at bounding box center [868, 230] width 1129 height 26
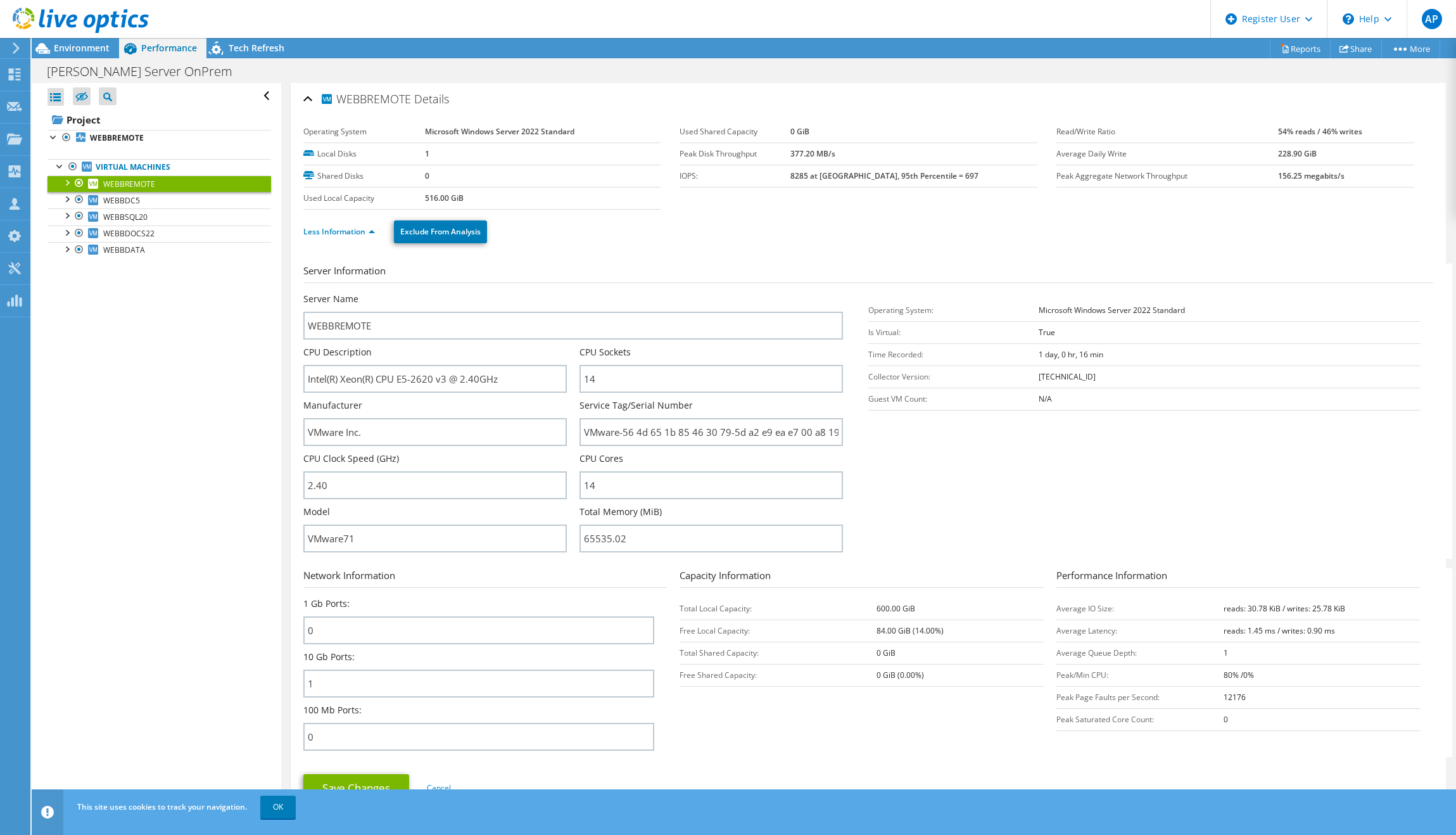
drag, startPoint x: 823, startPoint y: 247, endPoint x: 825, endPoint y: 253, distance: 6.3
click at [824, 248] on div "Less Information Exclude From Analysis" at bounding box center [868, 231] width 1129 height 45
click at [98, 58] on div "Webb Server OnPrem Print" at bounding box center [744, 70] width 1424 height 24
click at [98, 52] on span "Environment" at bounding box center [82, 48] width 56 height 12
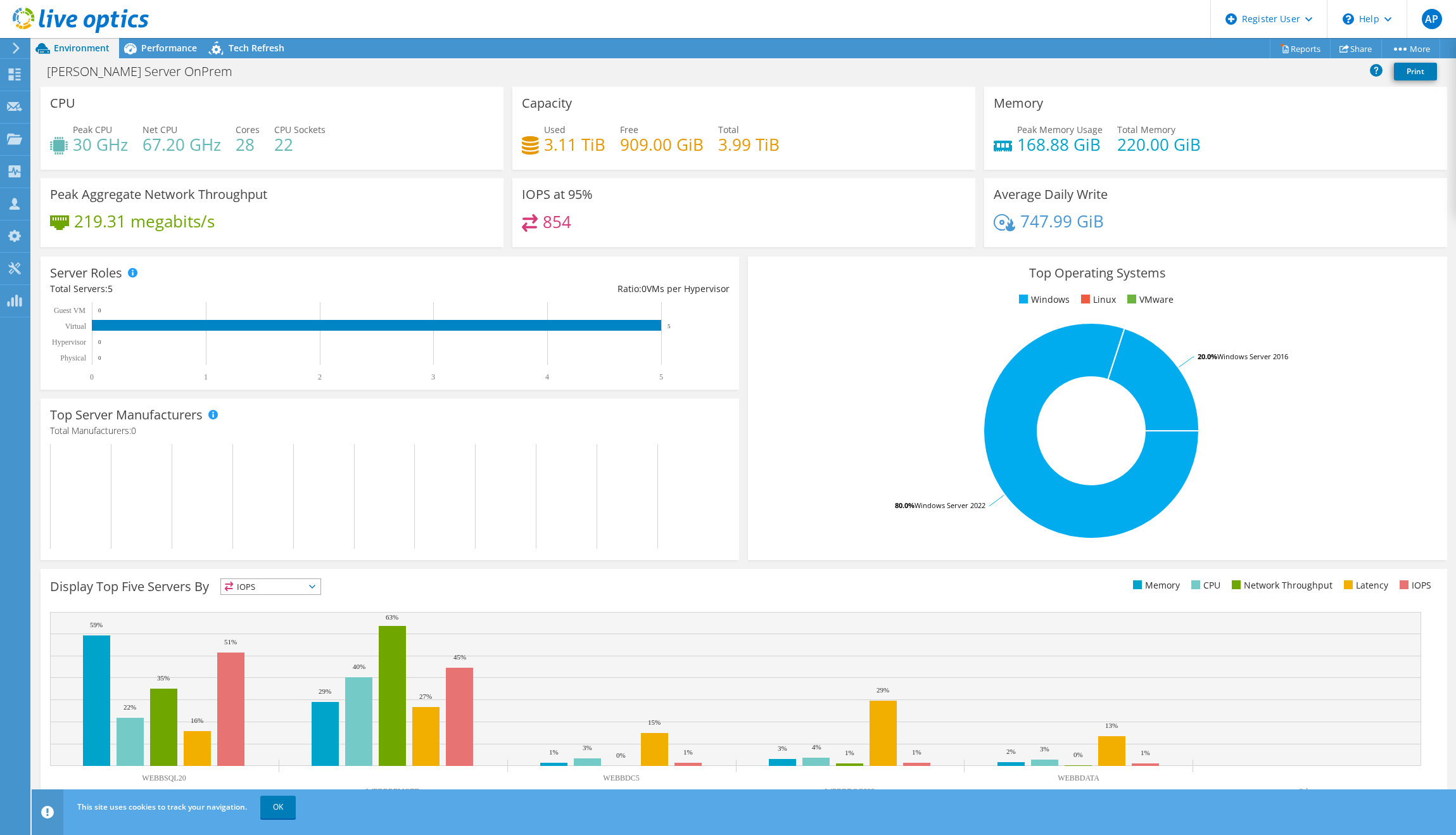
scroll to position [11, 0]
click at [28, 20] on icon at bounding box center [81, 20] width 136 height 26
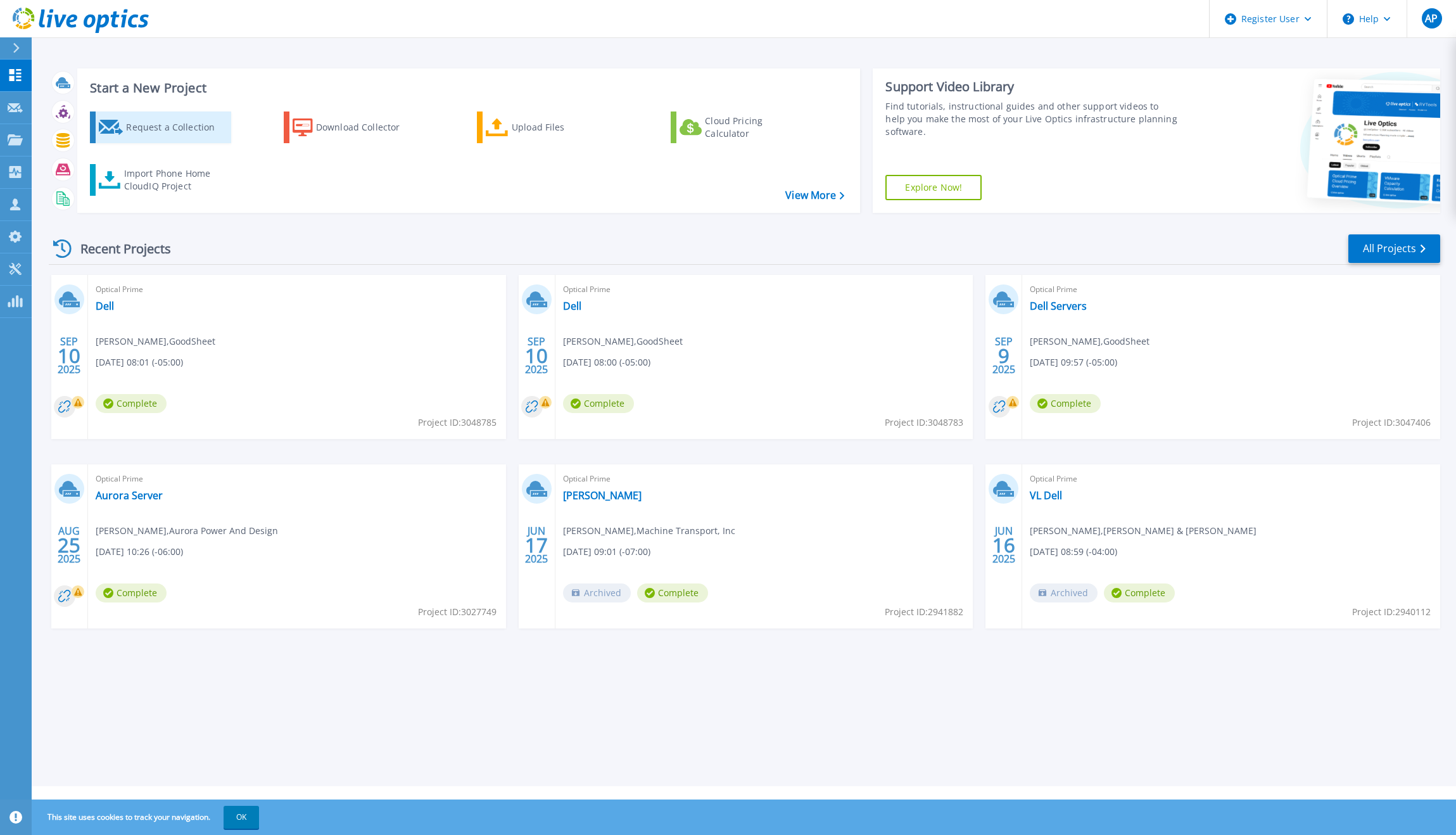
click at [149, 131] on div "Request a Collection" at bounding box center [177, 127] width 101 height 25
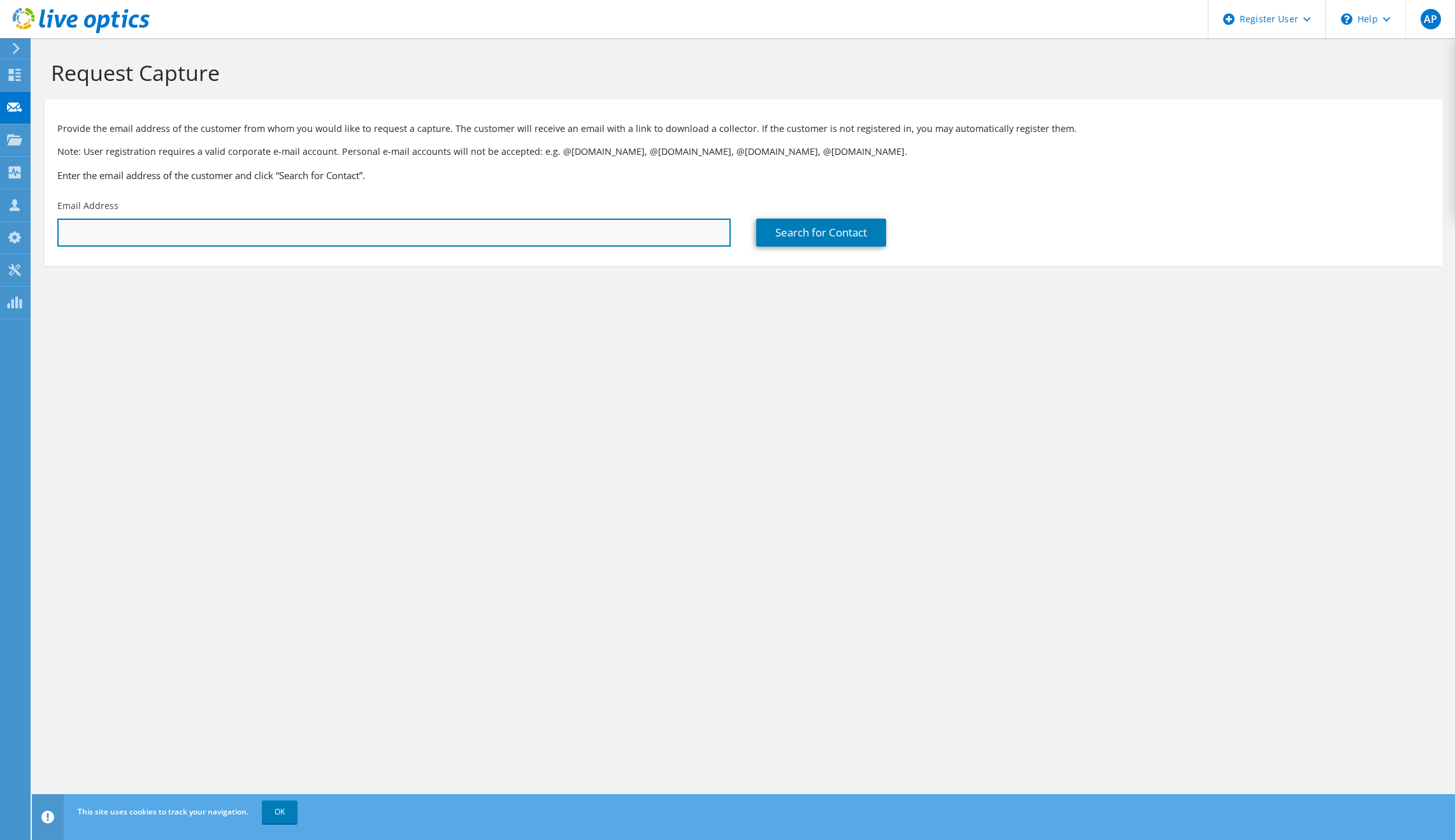
click at [296, 223] on input "text" at bounding box center [394, 232] width 673 height 28
paste input "[PERSON_NAME][EMAIL_ADDRESS][DOMAIN_NAME]"
type input "[PERSON_NAME][EMAIL_ADDRESS][DOMAIN_NAME]"
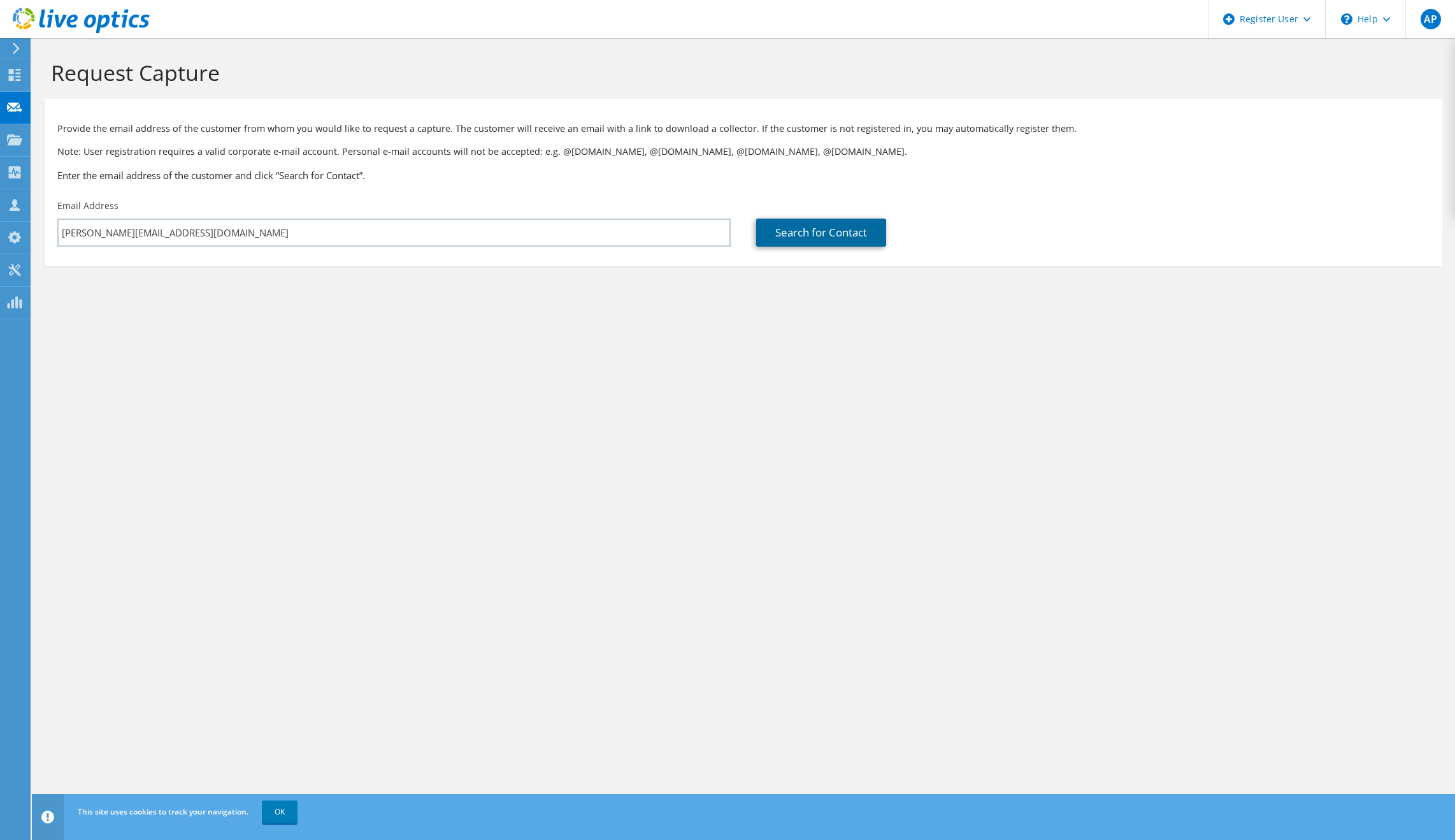
click at [797, 236] on link "Search for Contact" at bounding box center [821, 232] width 130 height 28
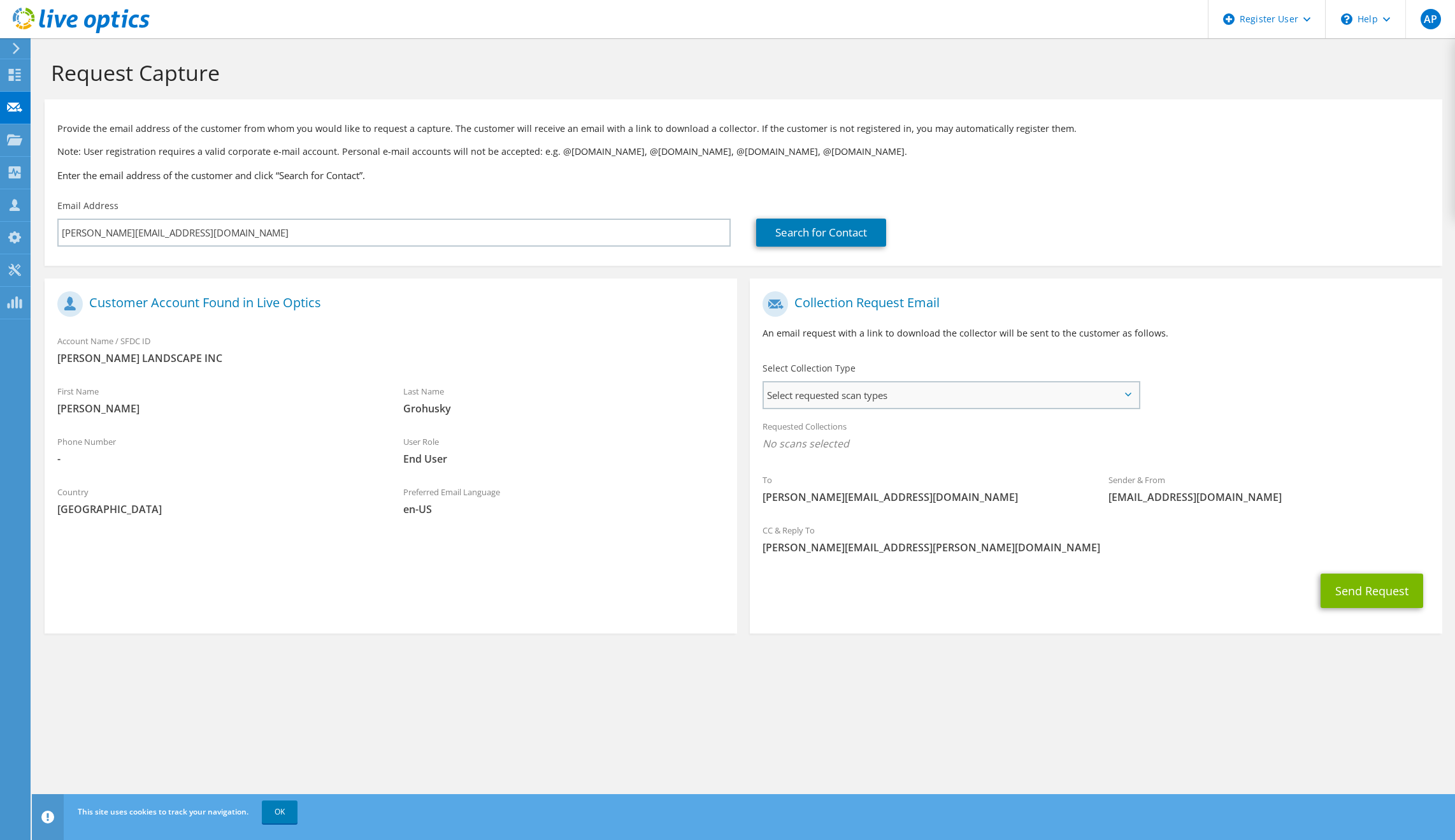
click at [855, 392] on span "Select requested scan types" at bounding box center [951, 395] width 374 height 25
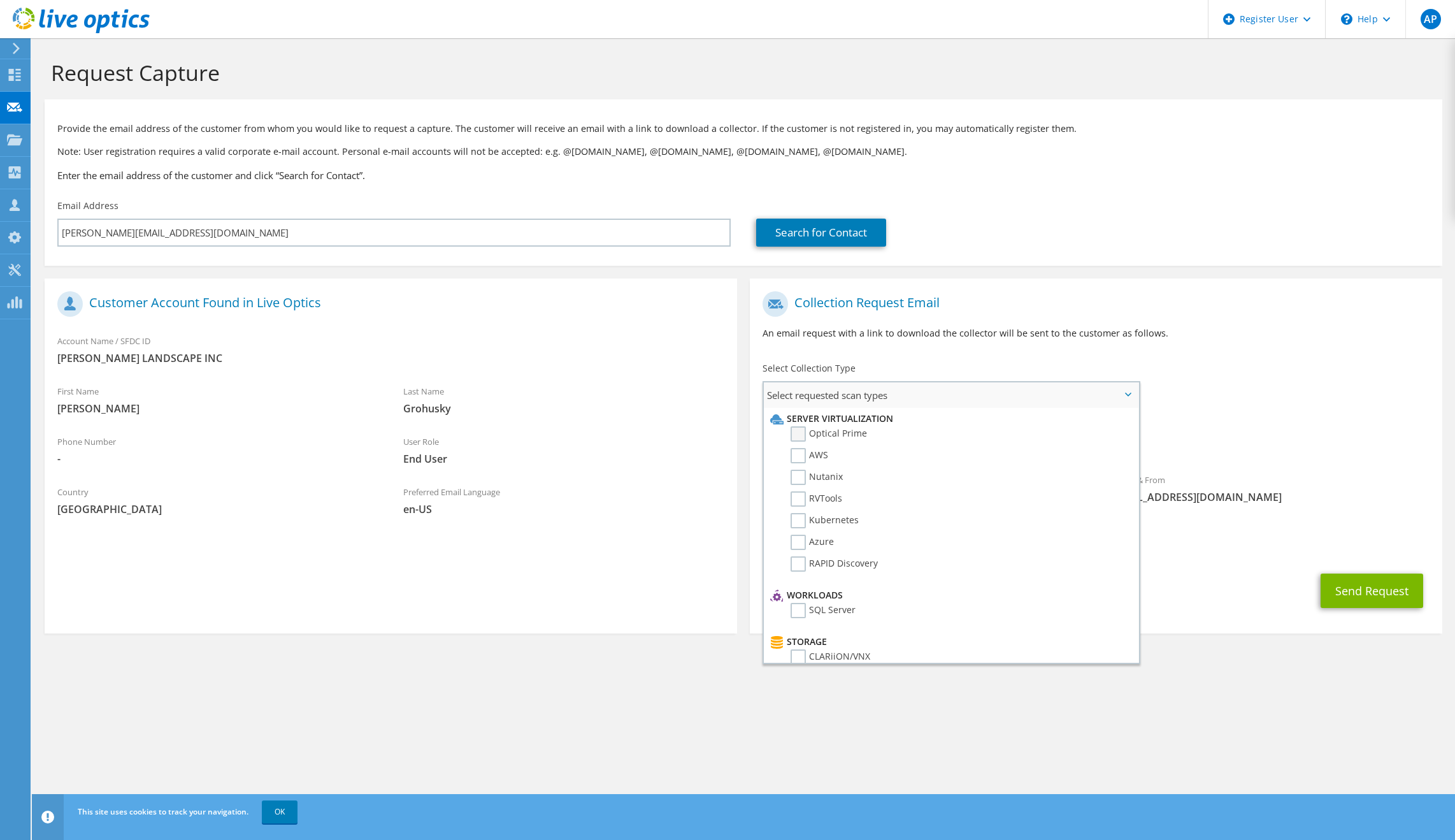
click at [850, 434] on label "Optical Prime" at bounding box center [829, 434] width 76 height 15
click at [0, 0] on input "Optical Prime" at bounding box center [0, 0] width 0 height 0
click at [1388, 585] on button "Send Request" at bounding box center [1372, 594] width 102 height 35
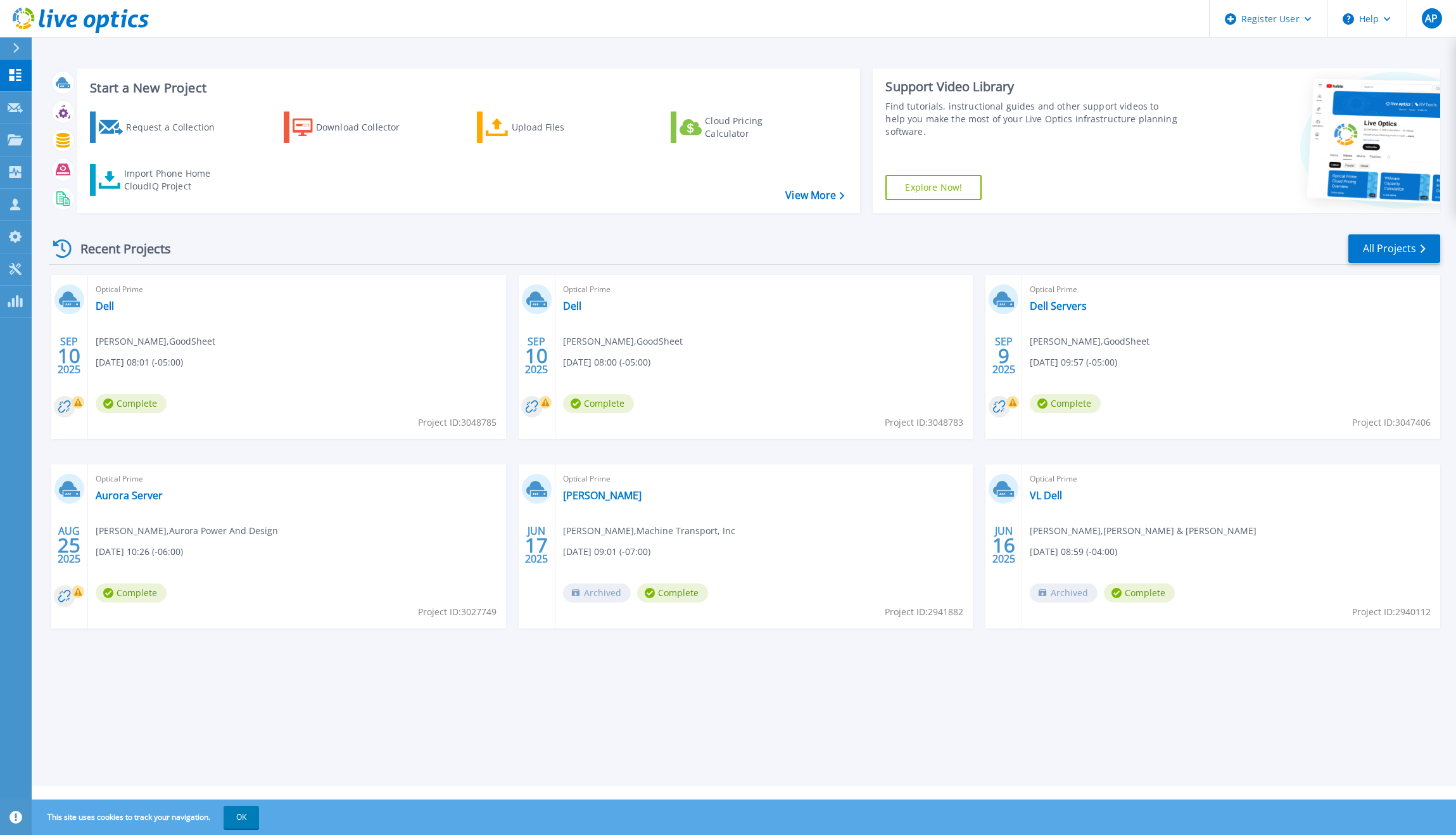
click at [1172, 409] on div "Optical Prime Dell Servers Jeremie Benoit , GoodSheet 09/09/2025, 09:57 (-05:00…" at bounding box center [1230, 357] width 418 height 164
click at [188, 120] on div "Request a Collection" at bounding box center [177, 127] width 101 height 25
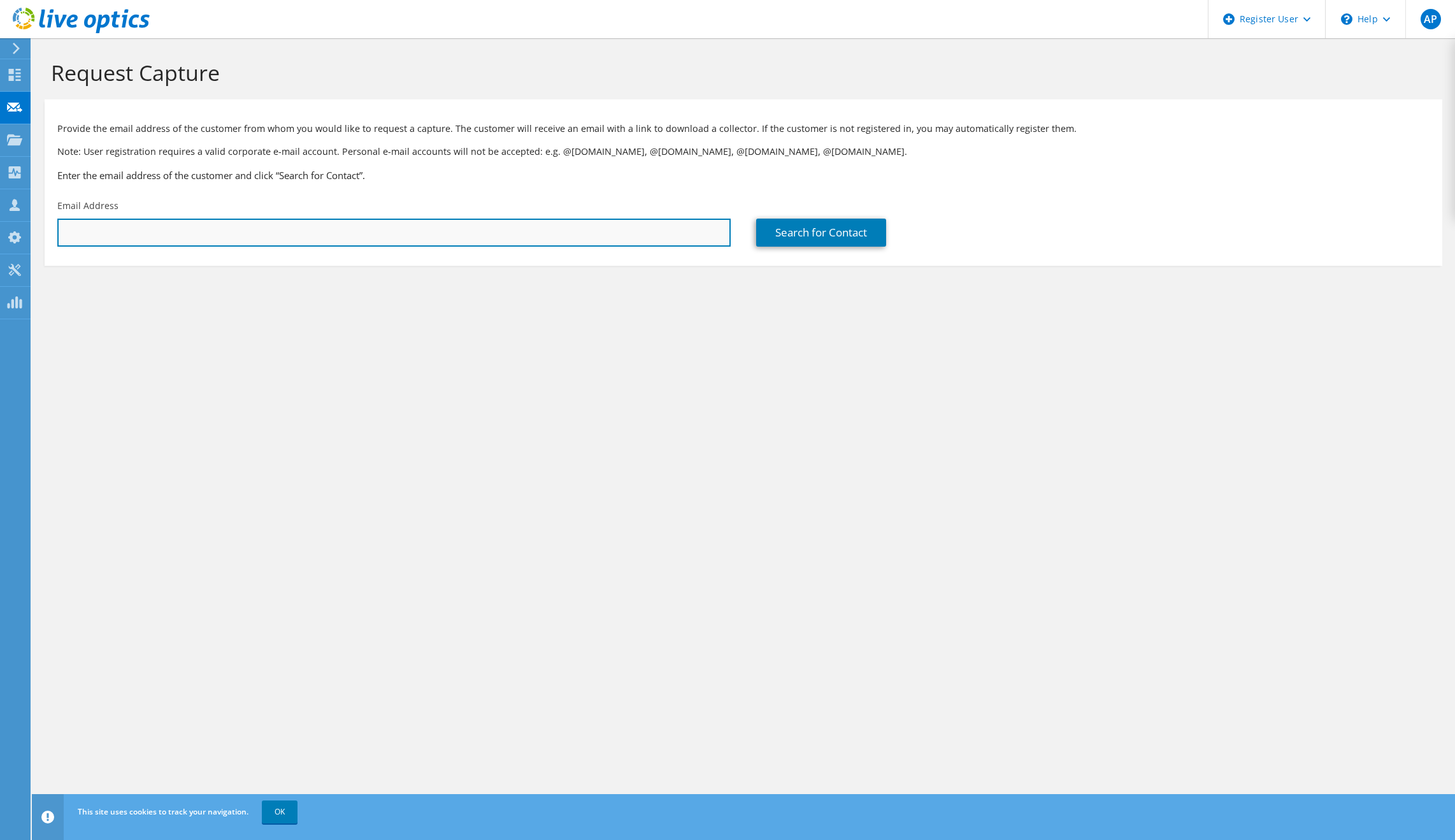
click at [254, 218] on input "text" at bounding box center [394, 232] width 673 height 28
paste input "[PERSON_NAME][EMAIL_ADDRESS][PERSON_NAME][DOMAIN_NAME]"
type input "[PERSON_NAME][EMAIL_ADDRESS][PERSON_NAME][DOMAIN_NAME]"
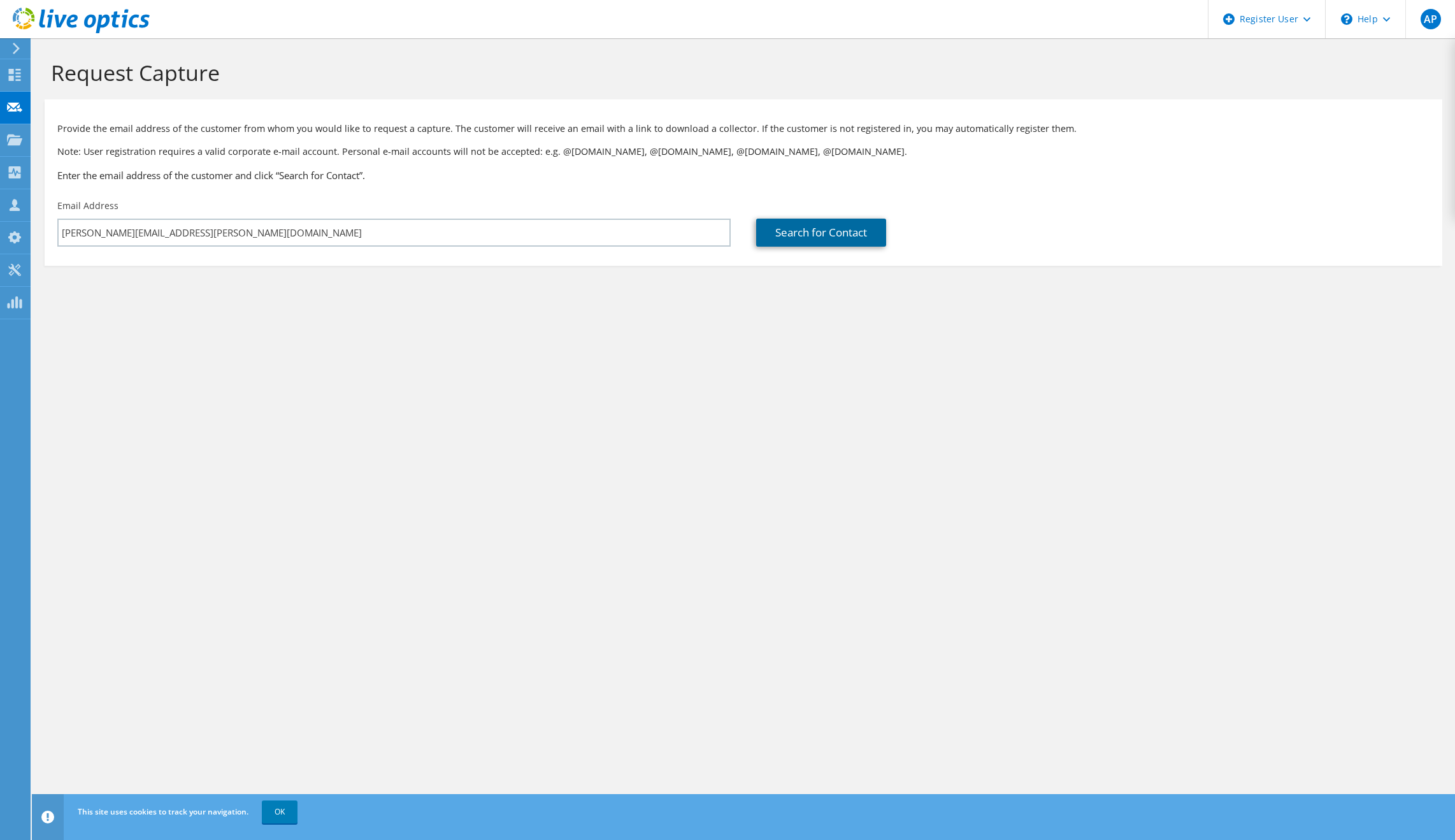
click at [863, 243] on link "Search for Contact" at bounding box center [821, 232] width 130 height 28
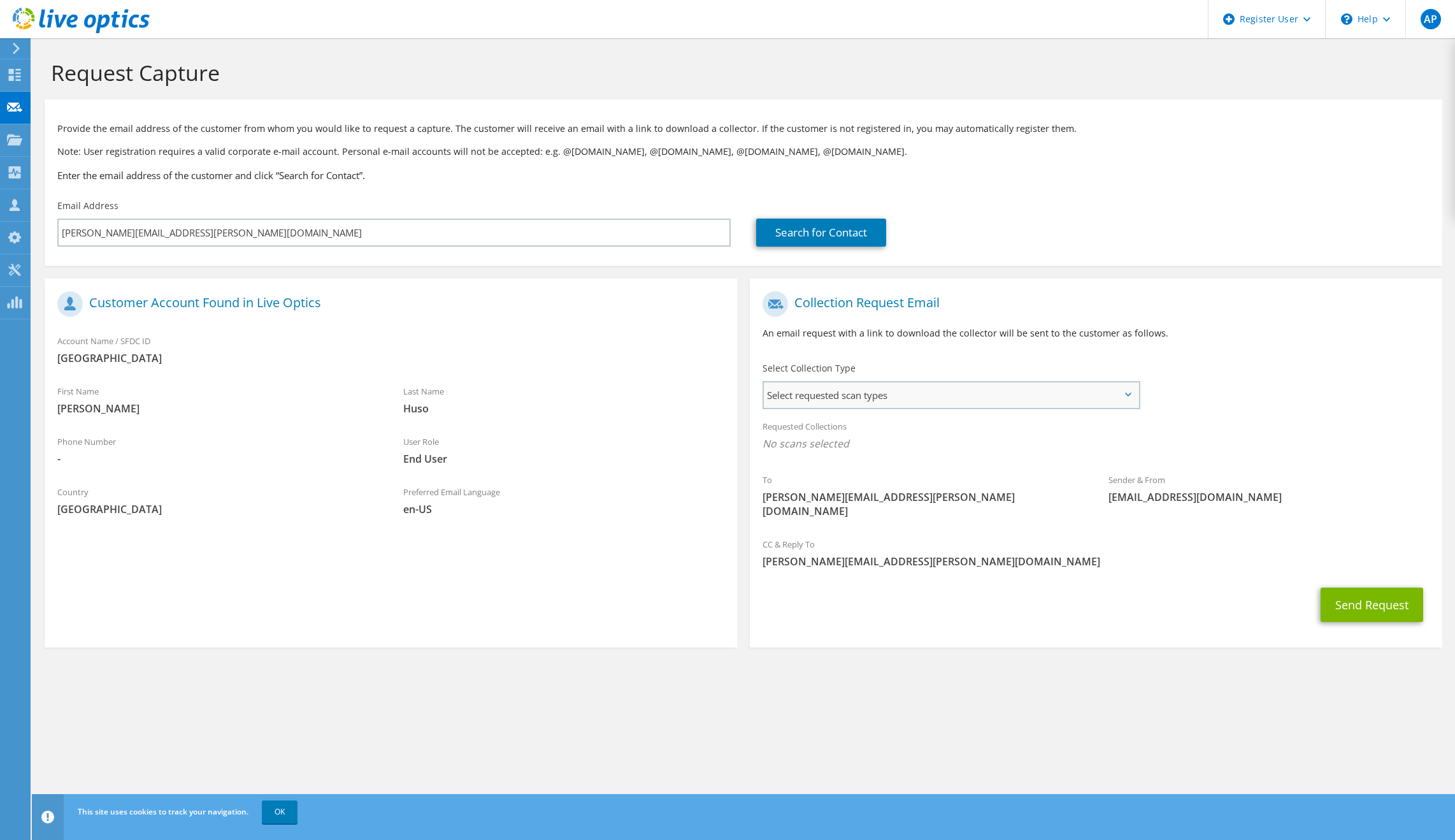
click at [924, 396] on span "Select requested scan types" at bounding box center [951, 395] width 374 height 25
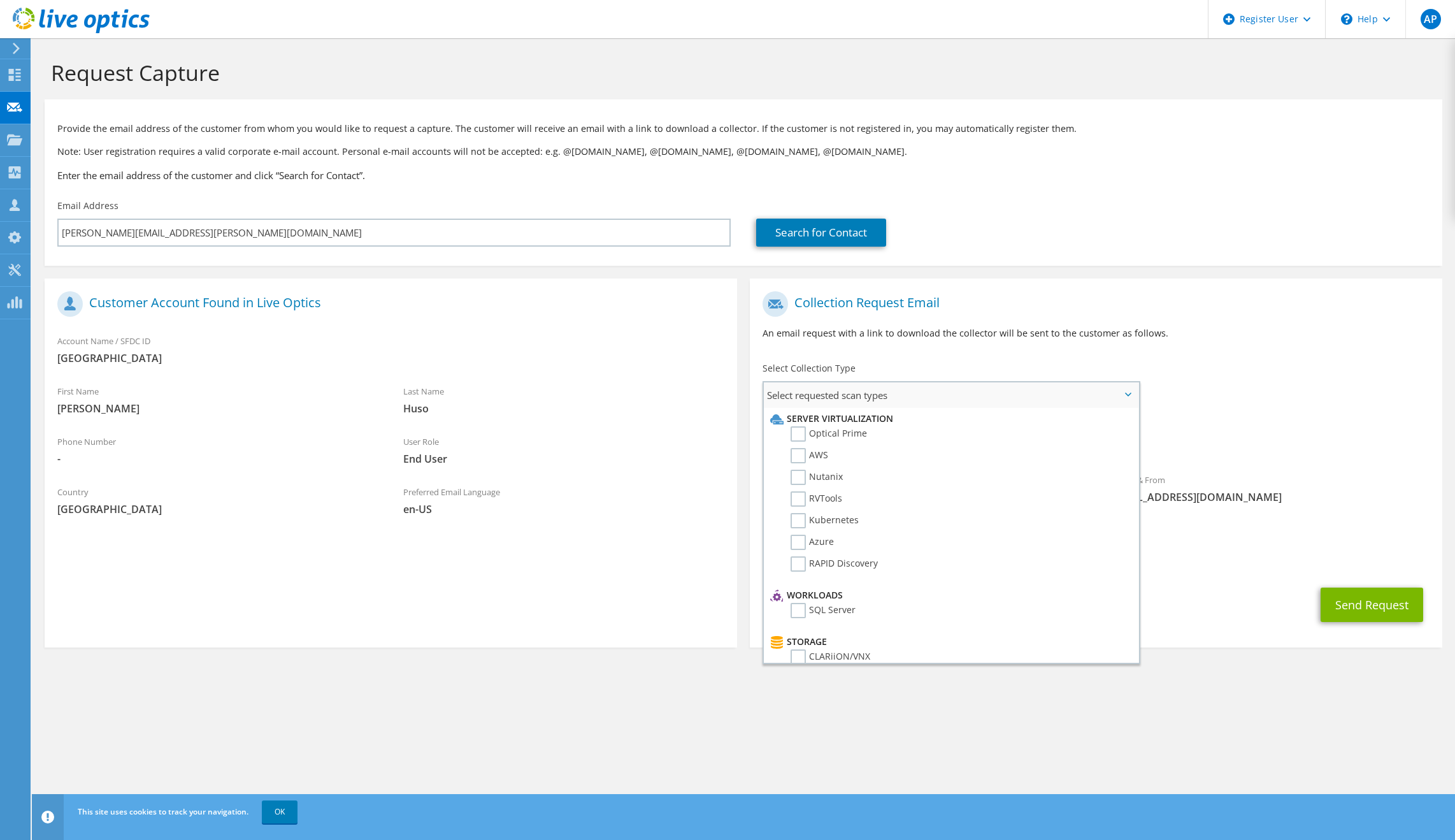
click at [896, 434] on li "Optical Prime" at bounding box center [949, 437] width 365 height 22
click at [853, 434] on label "Optical Prime" at bounding box center [829, 434] width 76 height 15
click at [0, 0] on input "Optical Prime" at bounding box center [0, 0] width 0 height 0
click at [1367, 604] on button "Send Request" at bounding box center [1372, 608] width 102 height 35
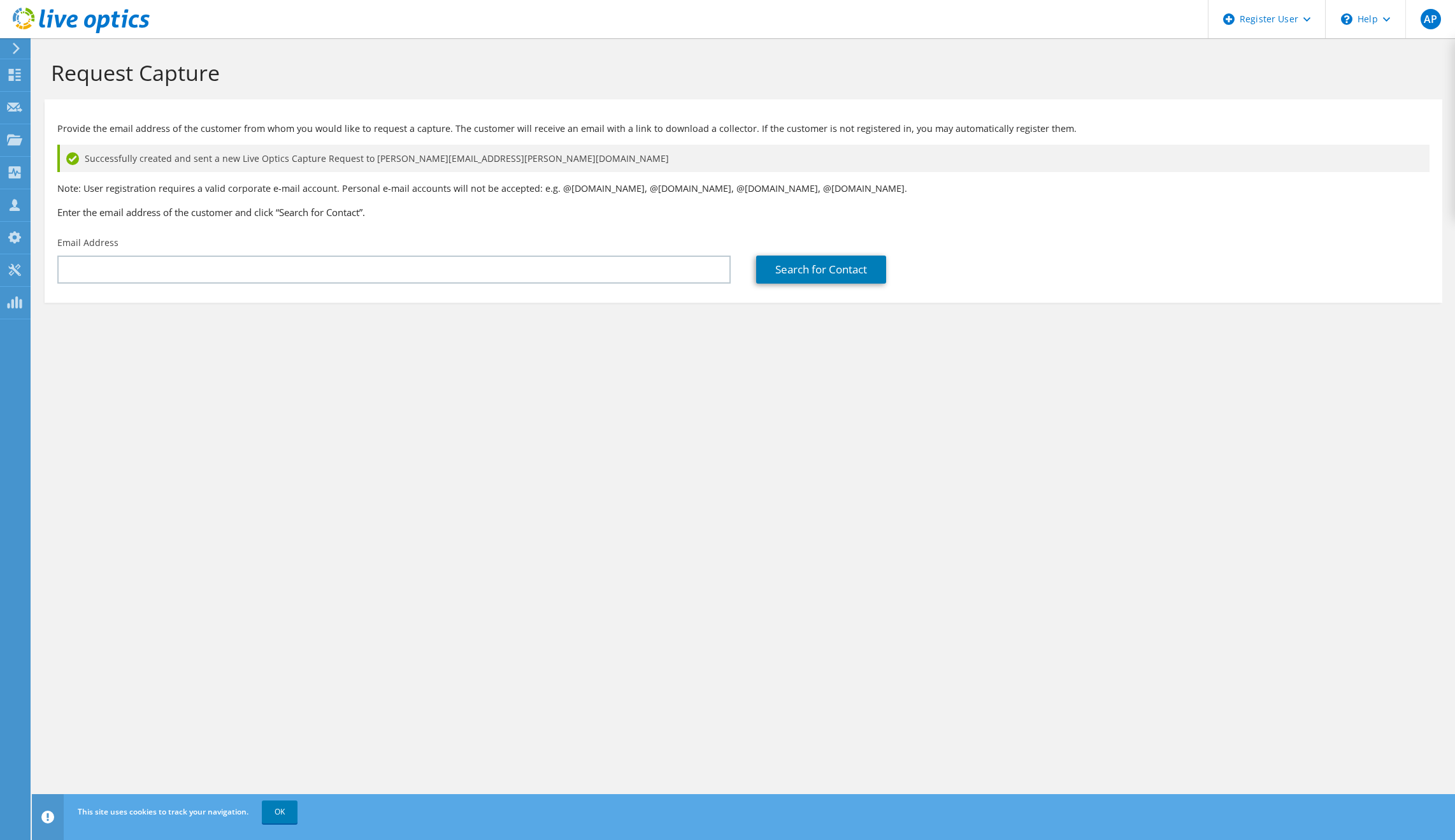
click at [1189, 523] on div "Request Capture Provide the email address of the customer from whom you would l…" at bounding box center [744, 439] width 1424 height 802
click at [1290, 549] on div "Request Capture Provide the email address of the customer from whom you would l…" at bounding box center [744, 439] width 1424 height 802
